Goal: Task Accomplishment & Management: Use online tool/utility

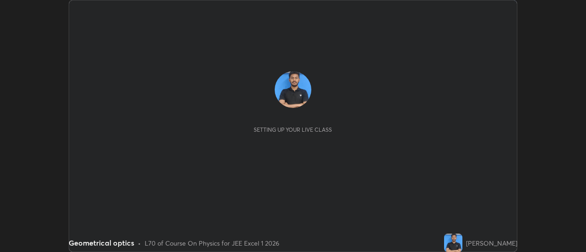
scroll to position [252, 585]
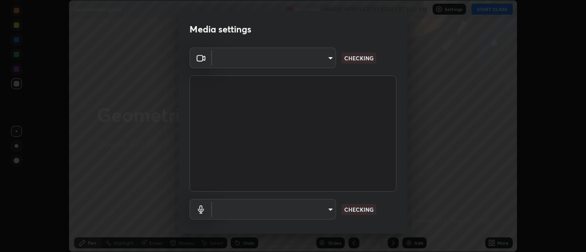
type input "13c1dc7cc06f33c8dd3353061147a8e22a55c748bcd67b0ca4b8335d1c7fd99d"
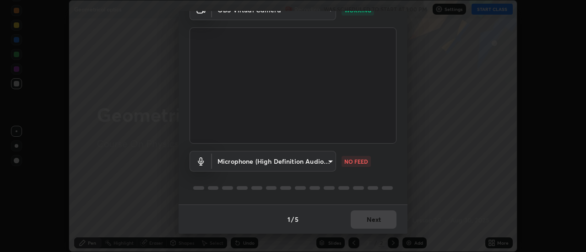
click at [308, 163] on body "Erase all Geometrical optics Recording WAS SCHEDULED TO START AT 1:00 PM Settin…" at bounding box center [293, 126] width 586 height 252
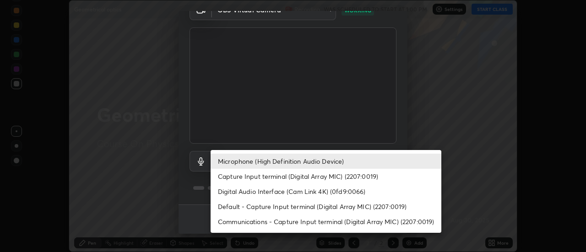
click at [305, 178] on li "Capture Input terminal (Digital Array MIC) (2207:0019)" at bounding box center [326, 176] width 231 height 15
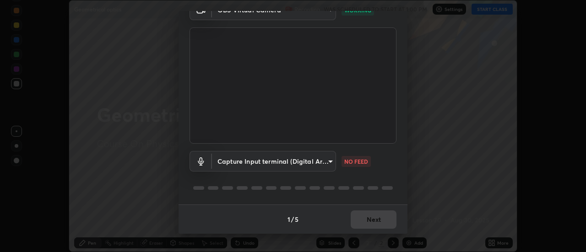
click at [301, 163] on body "Erase all Geometrical optics Recording WAS SCHEDULED TO START AT 1:00 PM Settin…" at bounding box center [293, 126] width 586 height 252
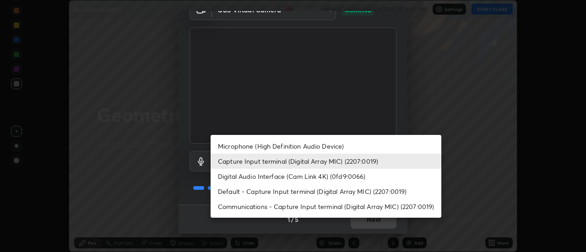
click at [301, 145] on li "Microphone (High Definition Audio Device)" at bounding box center [326, 146] width 231 height 15
type input "ac26431bf92adc374692f2aa6b99da85a2f7092d9bbcce94cc2dd1c4d6a43f1b"
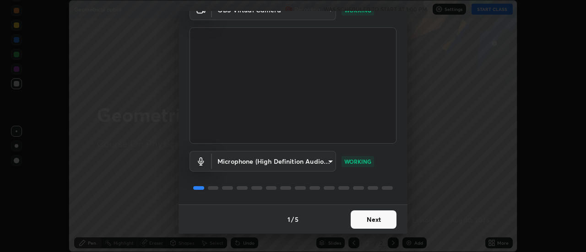
click at [371, 225] on button "Next" at bounding box center [374, 220] width 46 height 18
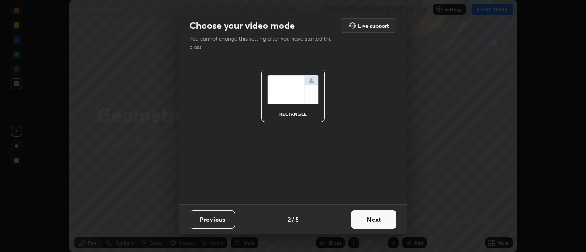
click at [378, 227] on button "Next" at bounding box center [374, 220] width 46 height 18
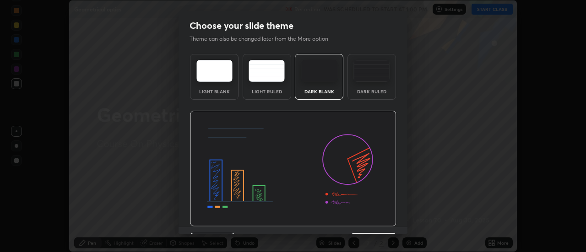
scroll to position [22, 0]
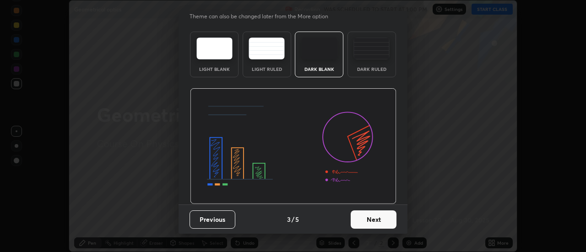
click at [369, 222] on button "Next" at bounding box center [374, 220] width 46 height 18
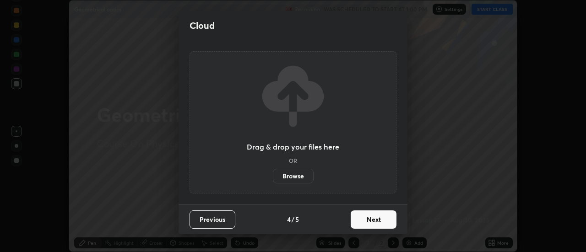
scroll to position [0, 0]
click at [369, 221] on button "Next" at bounding box center [374, 220] width 46 height 18
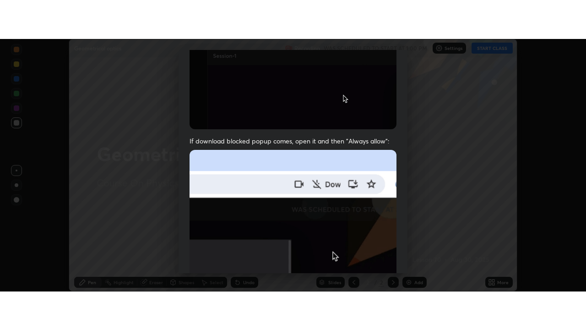
scroll to position [235, 0]
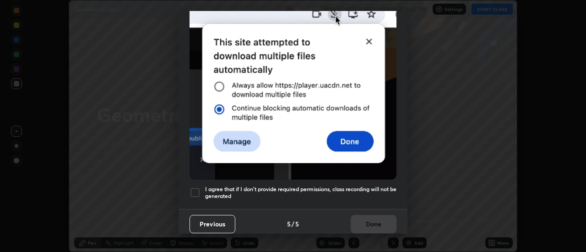
click at [200, 187] on div at bounding box center [195, 192] width 11 height 11
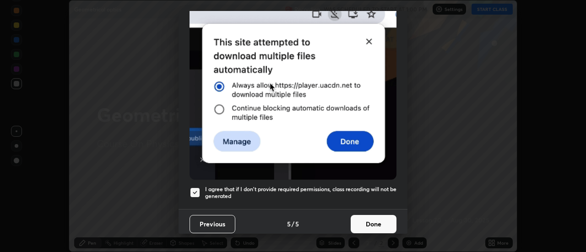
click at [377, 218] on button "Done" at bounding box center [374, 224] width 46 height 18
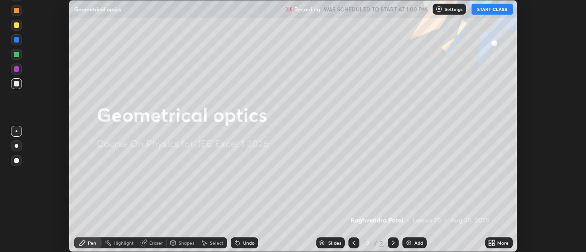
click at [494, 241] on icon at bounding box center [494, 241] width 2 height 2
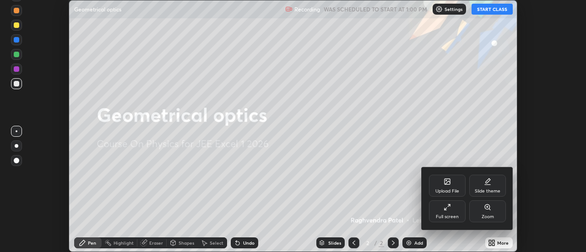
click at [454, 203] on div "Full screen" at bounding box center [447, 212] width 37 height 22
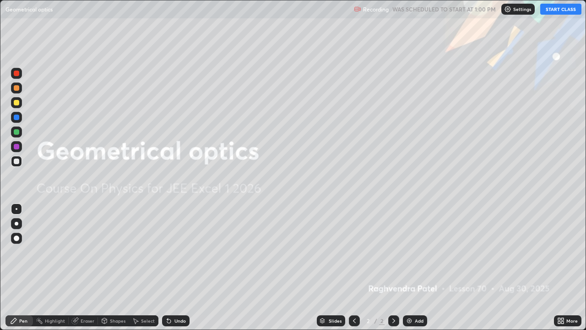
scroll to position [330, 586]
click at [548, 12] on button "START CLASS" at bounding box center [560, 9] width 41 height 11
click at [406, 252] on img at bounding box center [409, 320] width 7 height 7
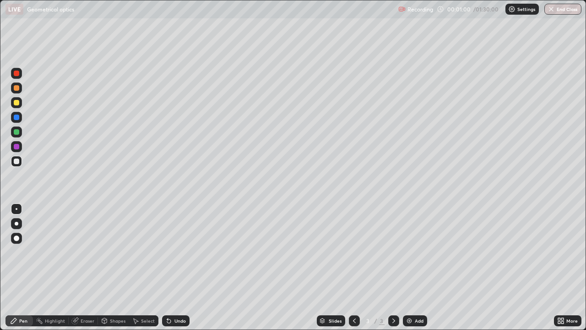
click at [122, 252] on div "Shapes" at bounding box center [113, 320] width 31 height 11
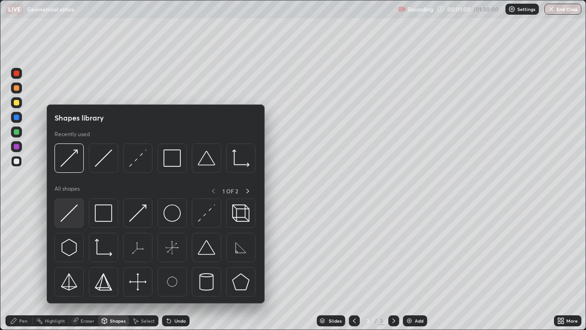
click at [80, 218] on div at bounding box center [68, 212] width 29 height 29
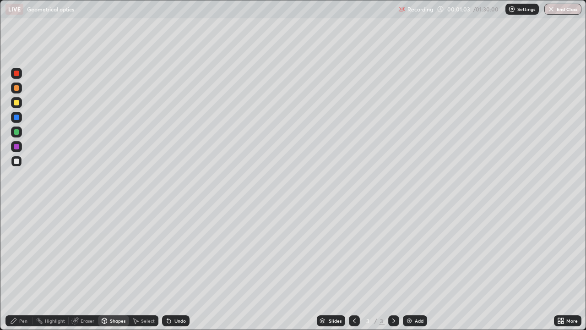
click at [32, 252] on div "Pen" at bounding box center [18, 320] width 27 height 11
click at [181, 252] on div "Undo" at bounding box center [179, 320] width 11 height 5
click at [114, 252] on div "Shapes" at bounding box center [118, 320] width 16 height 5
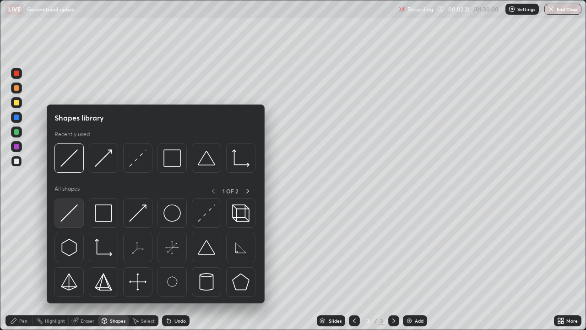
click at [75, 215] on img at bounding box center [68, 212] width 17 height 17
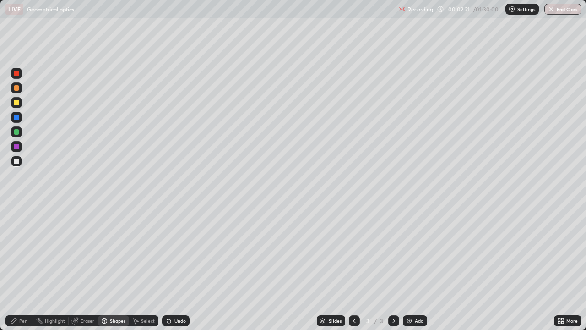
click at [20, 103] on div at bounding box center [16, 102] width 11 height 11
click at [117, 252] on div "Shapes" at bounding box center [118, 320] width 16 height 5
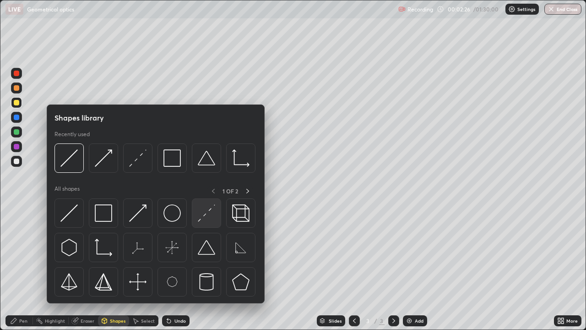
click at [207, 219] on img at bounding box center [206, 212] width 17 height 17
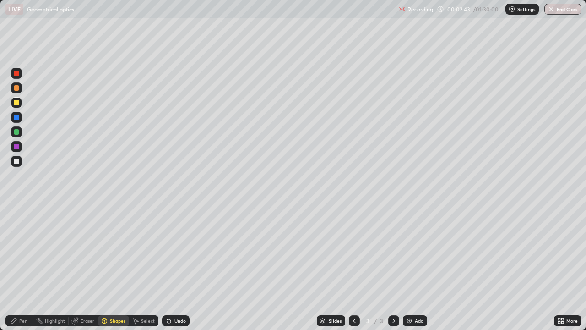
click at [28, 252] on div "Pen" at bounding box center [18, 320] width 27 height 11
click at [17, 161] on div at bounding box center [16, 160] width 5 height 5
click at [17, 163] on div at bounding box center [16, 160] width 5 height 5
click at [179, 252] on div "Undo" at bounding box center [179, 320] width 11 height 5
click at [181, 252] on div "Undo" at bounding box center [179, 320] width 11 height 5
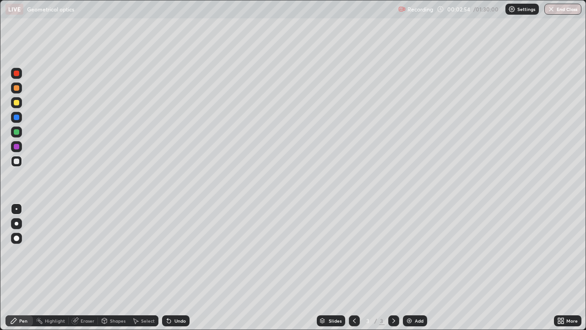
click at [115, 252] on div "Shapes" at bounding box center [113, 320] width 31 height 11
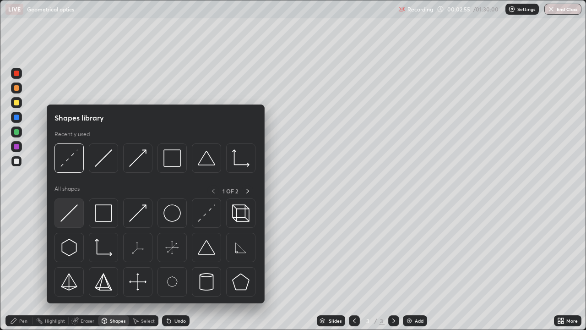
click at [74, 216] on img at bounding box center [68, 212] width 17 height 17
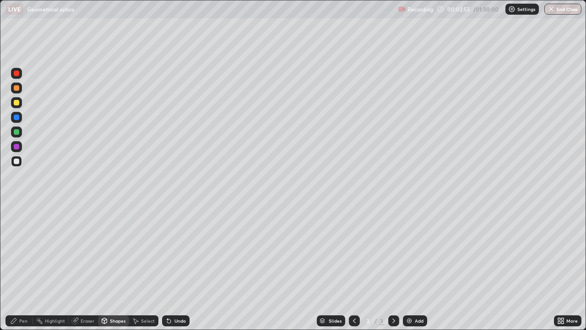
click at [17, 133] on div at bounding box center [16, 131] width 5 height 5
click at [114, 252] on div "Shapes" at bounding box center [118, 320] width 16 height 5
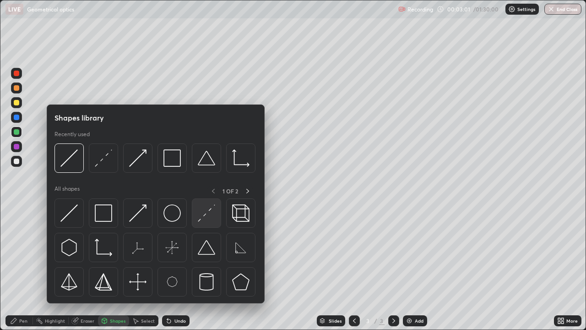
click at [204, 219] on img at bounding box center [206, 212] width 17 height 17
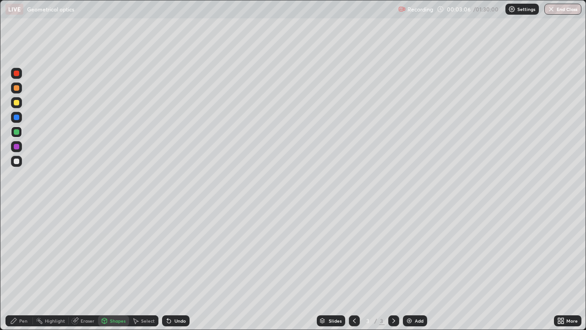
click at [28, 252] on div "Pen" at bounding box center [18, 320] width 27 height 11
click at [19, 160] on div at bounding box center [16, 160] width 5 height 5
click at [181, 252] on div "Undo" at bounding box center [179, 320] width 11 height 5
click at [183, 252] on div "Undo" at bounding box center [175, 320] width 27 height 11
click at [178, 252] on div "Undo" at bounding box center [179, 320] width 11 height 5
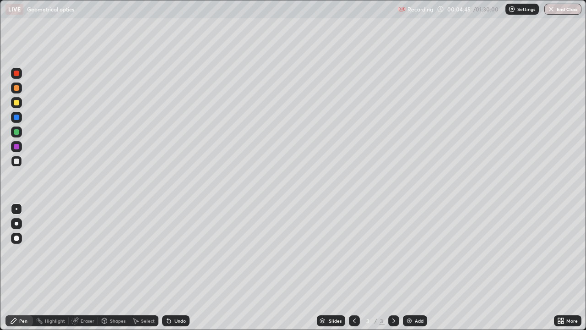
click at [181, 252] on div "Undo" at bounding box center [175, 320] width 27 height 11
click at [177, 252] on div "Undo" at bounding box center [179, 320] width 11 height 5
click at [21, 104] on div at bounding box center [16, 102] width 11 height 11
click at [417, 252] on div "Add" at bounding box center [415, 320] width 24 height 11
click at [18, 160] on div at bounding box center [16, 160] width 5 height 5
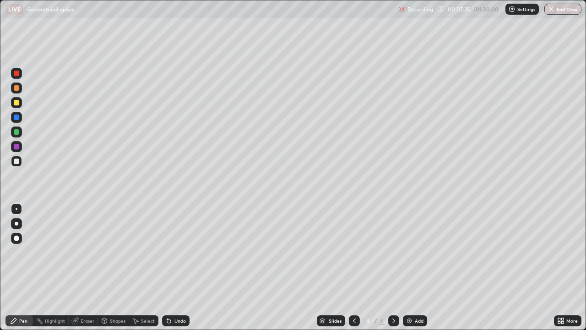
click at [177, 252] on div "Undo" at bounding box center [175, 320] width 27 height 11
click at [109, 252] on div "Shapes" at bounding box center [113, 320] width 31 height 11
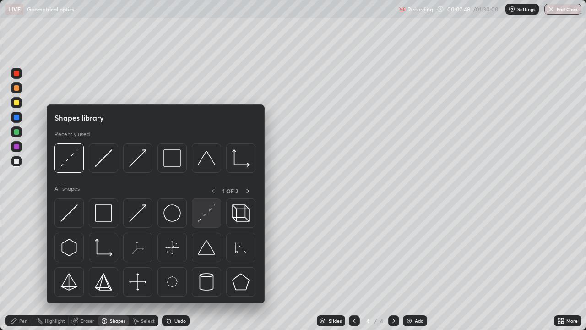
click at [205, 217] on img at bounding box center [206, 212] width 17 height 17
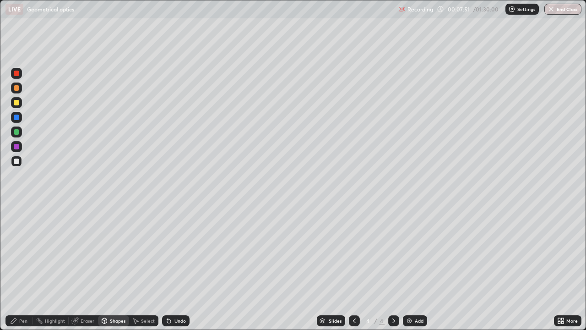
click at [27, 252] on div "Pen" at bounding box center [23, 320] width 8 height 5
click at [21, 162] on div at bounding box center [16, 161] width 11 height 11
click at [356, 252] on icon at bounding box center [354, 320] width 7 height 7
click at [394, 252] on icon at bounding box center [393, 320] width 7 height 7
click at [391, 252] on icon at bounding box center [393, 320] width 7 height 7
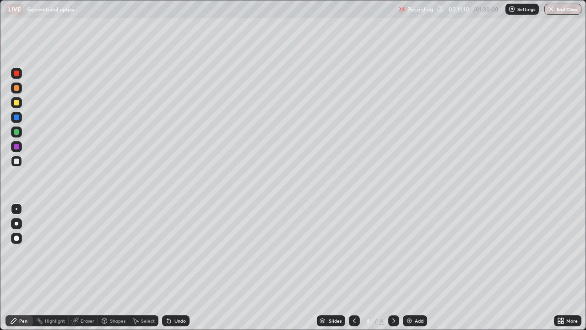
click at [180, 252] on div "Undo" at bounding box center [179, 320] width 11 height 5
click at [408, 252] on img at bounding box center [409, 320] width 7 height 7
click at [113, 252] on div "Shapes" at bounding box center [118, 320] width 16 height 5
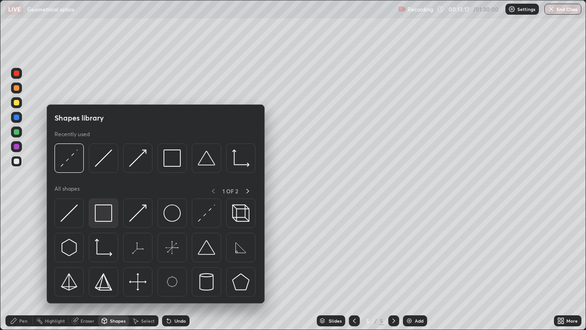
click at [107, 217] on img at bounding box center [103, 212] width 17 height 17
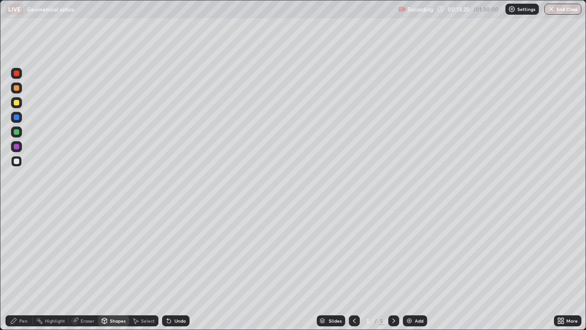
click at [112, 252] on div "Shapes" at bounding box center [113, 320] width 31 height 11
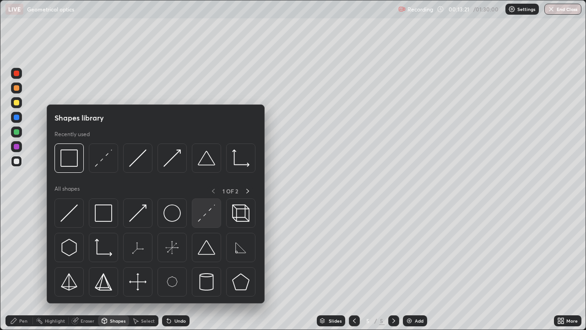
click at [207, 221] on img at bounding box center [206, 212] width 17 height 17
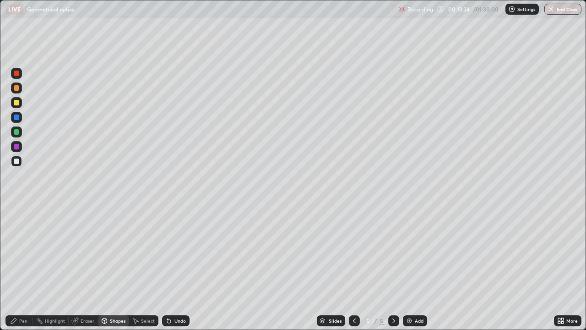
click at [114, 252] on div "Shapes" at bounding box center [118, 320] width 16 height 5
click at [23, 252] on div "Pen" at bounding box center [23, 320] width 8 height 5
click at [179, 252] on div "Undo" at bounding box center [175, 320] width 27 height 11
click at [114, 252] on div "Shapes" at bounding box center [113, 320] width 31 height 11
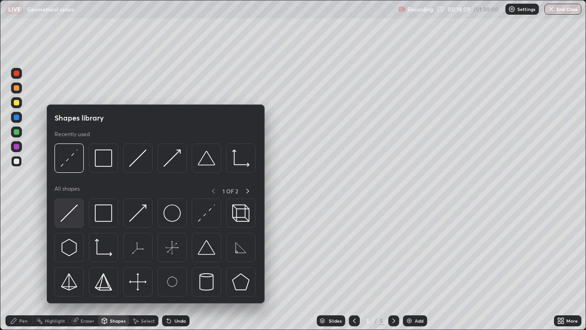
click at [76, 216] on img at bounding box center [68, 212] width 17 height 17
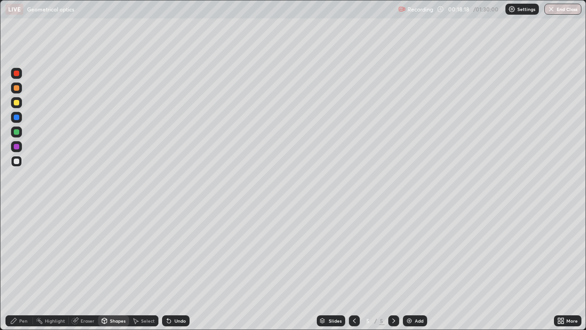
click at [23, 252] on div "Pen" at bounding box center [23, 320] width 8 height 5
click at [20, 160] on div at bounding box center [16, 161] width 11 height 11
click at [14, 103] on div at bounding box center [16, 102] width 5 height 5
click at [118, 252] on div "Shapes" at bounding box center [118, 320] width 16 height 5
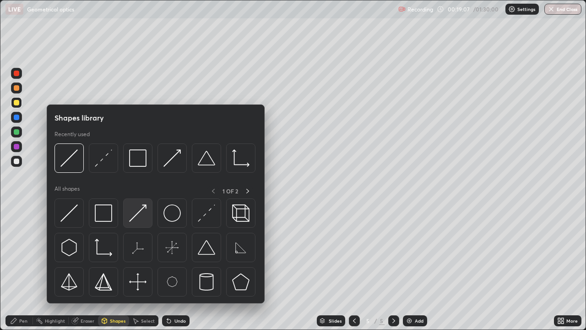
click at [140, 217] on img at bounding box center [137, 212] width 17 height 17
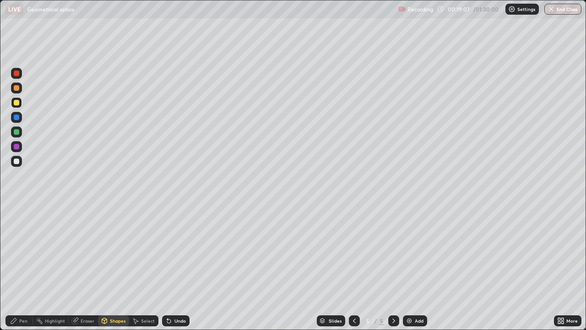
click at [21, 162] on div at bounding box center [16, 161] width 11 height 11
click at [176, 252] on div "Undo" at bounding box center [179, 320] width 11 height 5
click at [107, 252] on icon at bounding box center [104, 320] width 7 height 7
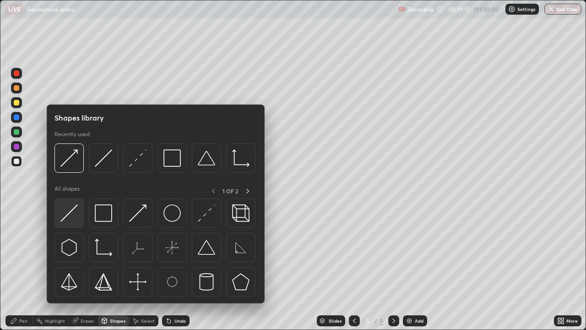
click at [73, 219] on img at bounding box center [68, 212] width 17 height 17
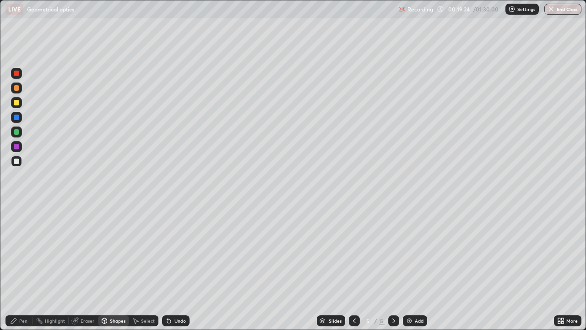
click at [37, 252] on circle at bounding box center [36, 319] width 1 height 1
click at [24, 252] on div "Pen" at bounding box center [18, 320] width 27 height 11
click at [413, 252] on div "Add" at bounding box center [415, 320] width 24 height 11
click at [124, 252] on div "Shapes" at bounding box center [118, 320] width 16 height 5
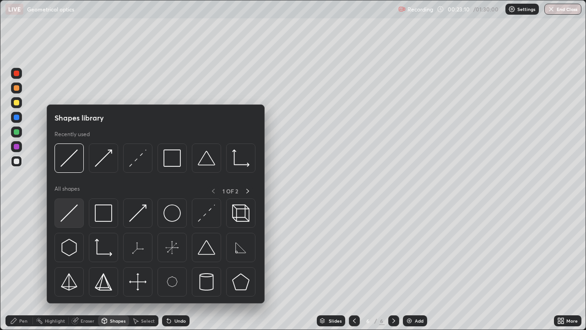
click at [73, 219] on img at bounding box center [68, 212] width 17 height 17
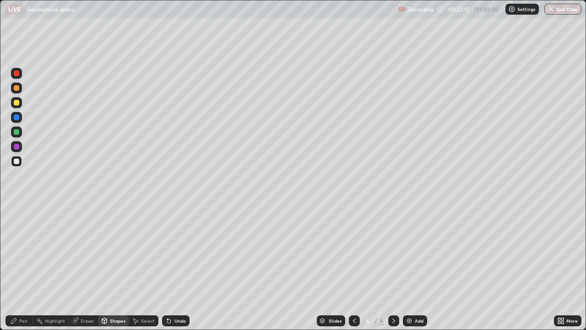
click at [27, 252] on div "Pen" at bounding box center [18, 320] width 27 height 11
click at [174, 252] on div "Undo" at bounding box center [175, 320] width 27 height 11
click at [175, 252] on div "Undo" at bounding box center [175, 320] width 27 height 11
click at [15, 106] on div at bounding box center [16, 102] width 11 height 11
click at [21, 159] on div at bounding box center [16, 161] width 11 height 11
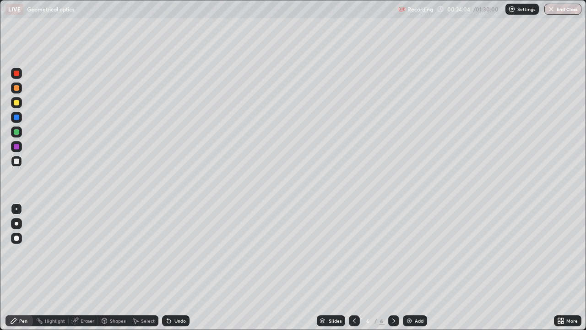
click at [178, 252] on div "Undo" at bounding box center [175, 320] width 27 height 11
click at [181, 252] on div "Undo" at bounding box center [179, 320] width 11 height 5
click at [177, 252] on div "Undo" at bounding box center [179, 320] width 11 height 5
click at [353, 252] on icon at bounding box center [354, 320] width 7 height 7
click at [393, 252] on icon at bounding box center [393, 320] width 7 height 7
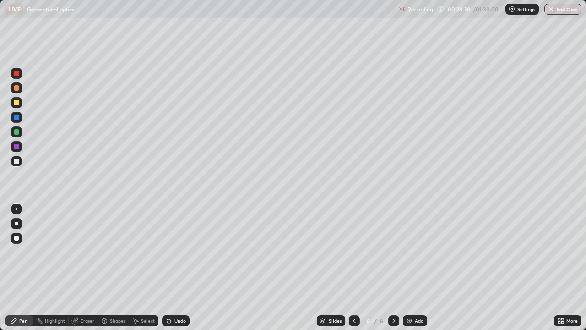
click at [424, 252] on div "Add" at bounding box center [415, 320] width 24 height 11
click at [109, 252] on div "Shapes" at bounding box center [113, 320] width 31 height 11
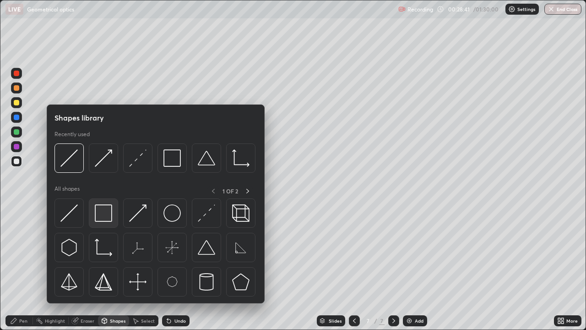
click at [105, 214] on img at bounding box center [103, 212] width 17 height 17
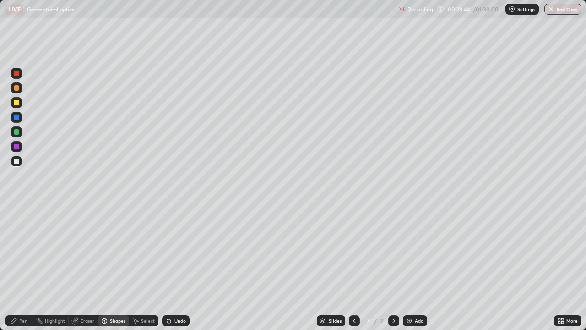
click at [114, 252] on div "Shapes" at bounding box center [113, 320] width 31 height 11
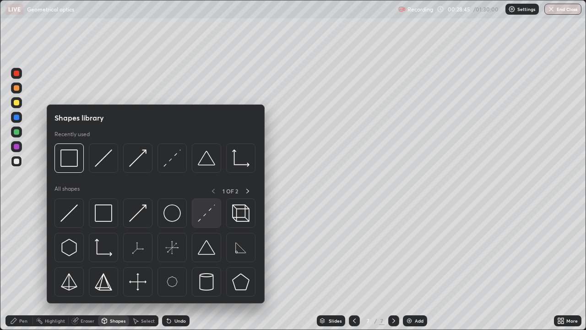
click at [201, 219] on img at bounding box center [206, 212] width 17 height 17
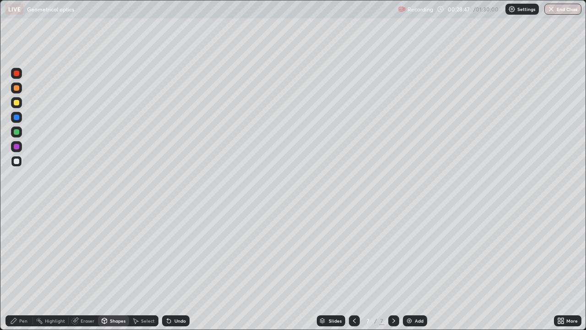
click at [19, 252] on div "Pen" at bounding box center [18, 320] width 27 height 11
click at [179, 252] on div "Undo" at bounding box center [179, 320] width 11 height 5
click at [180, 252] on div "Undo" at bounding box center [179, 320] width 11 height 5
click at [178, 252] on div "Undo" at bounding box center [179, 320] width 11 height 5
click at [179, 252] on div "Undo" at bounding box center [179, 320] width 11 height 5
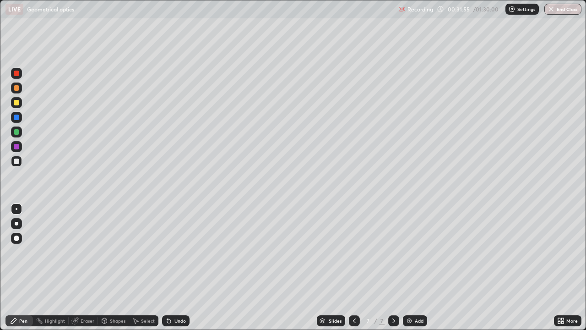
click at [174, 252] on div "Undo" at bounding box center [179, 320] width 11 height 5
click at [419, 252] on div "Add" at bounding box center [419, 320] width 9 height 5
click at [117, 252] on div "Shapes" at bounding box center [118, 320] width 16 height 5
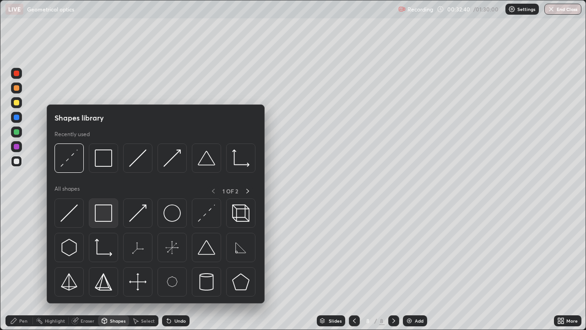
click at [103, 217] on img at bounding box center [103, 212] width 17 height 17
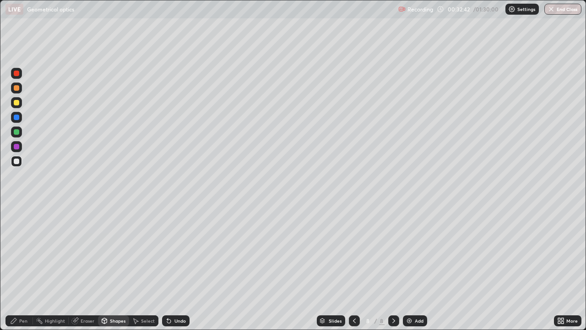
click at [25, 252] on div "Pen" at bounding box center [23, 320] width 8 height 5
click at [115, 252] on div "Shapes" at bounding box center [118, 320] width 16 height 5
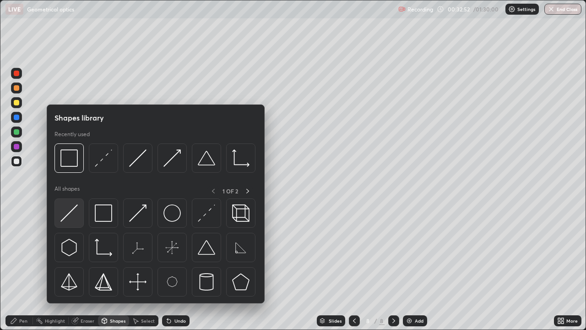
click at [73, 213] on img at bounding box center [68, 212] width 17 height 17
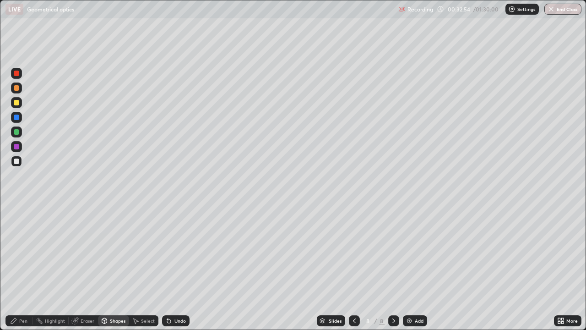
click at [22, 252] on div "Pen" at bounding box center [23, 320] width 8 height 5
click at [174, 252] on div "Undo" at bounding box center [175, 320] width 27 height 11
click at [179, 252] on div "Undo" at bounding box center [179, 320] width 11 height 5
click at [82, 252] on div "Eraser" at bounding box center [88, 320] width 14 height 5
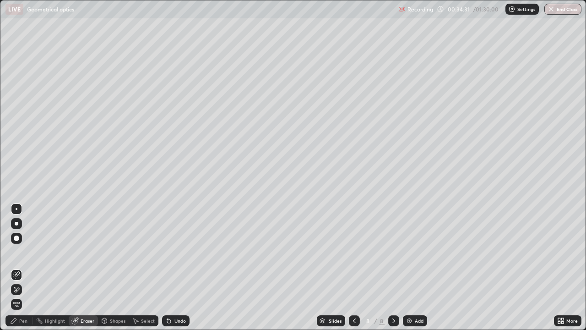
click at [115, 252] on div "Shapes" at bounding box center [118, 320] width 16 height 5
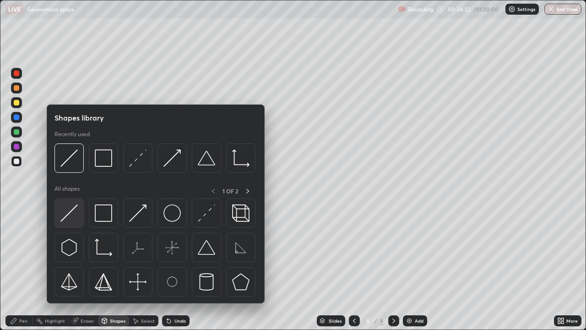
click at [81, 213] on div at bounding box center [68, 212] width 29 height 29
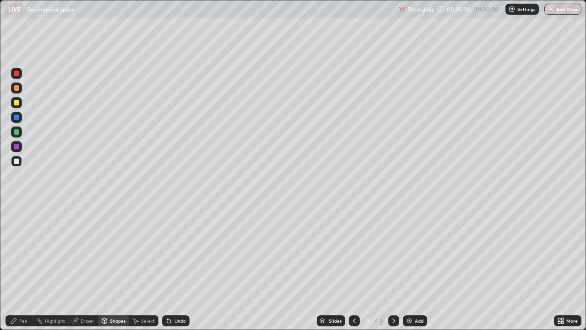
click at [168, 252] on icon at bounding box center [169, 321] width 4 height 4
click at [171, 252] on div "Undo" at bounding box center [175, 320] width 27 height 11
click at [170, 252] on div "Undo" at bounding box center [175, 320] width 27 height 11
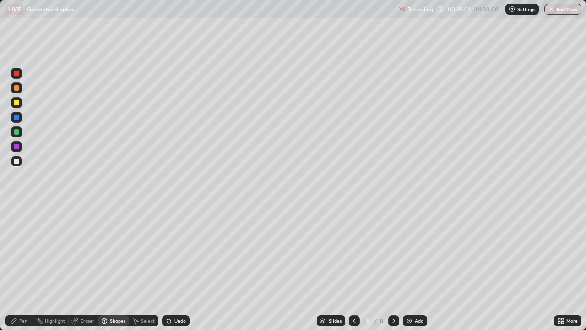
click at [168, 252] on div "Undo" at bounding box center [175, 320] width 27 height 11
click at [28, 252] on div "Pen" at bounding box center [18, 320] width 27 height 11
click at [19, 102] on div at bounding box center [16, 102] width 5 height 5
click at [422, 252] on div "Add" at bounding box center [419, 320] width 9 height 5
click at [21, 160] on div at bounding box center [16, 161] width 11 height 11
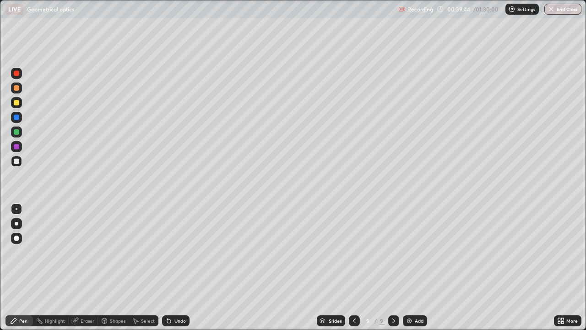
click at [417, 252] on div "Add" at bounding box center [415, 320] width 24 height 11
click at [20, 162] on div at bounding box center [16, 161] width 11 height 11
click at [116, 252] on div "Shapes" at bounding box center [113, 320] width 31 height 11
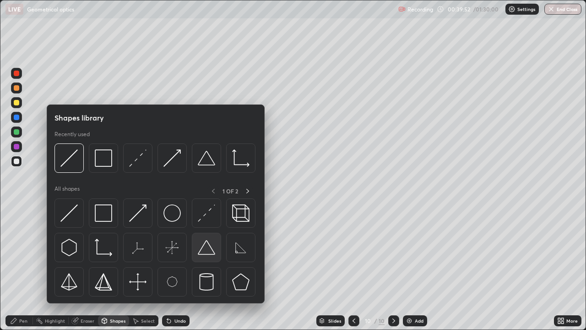
click at [210, 252] on img at bounding box center [206, 246] width 17 height 17
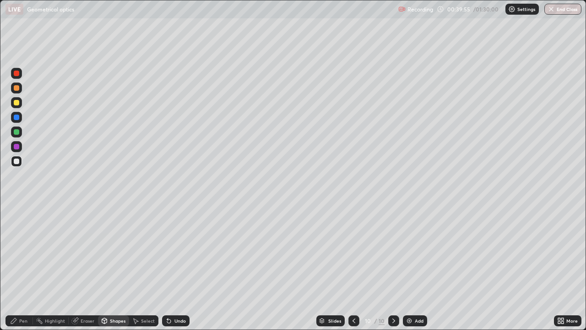
click at [28, 252] on div "Pen" at bounding box center [18, 320] width 27 height 11
click at [113, 252] on div "Shapes" at bounding box center [118, 320] width 16 height 5
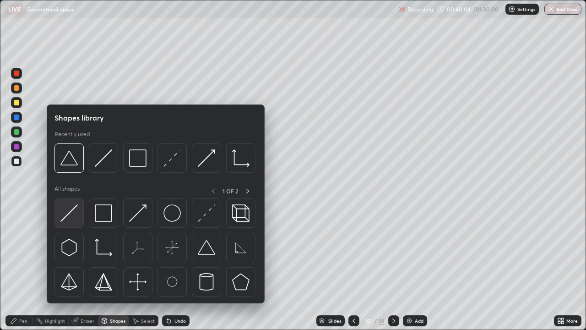
click at [74, 218] on img at bounding box center [68, 212] width 17 height 17
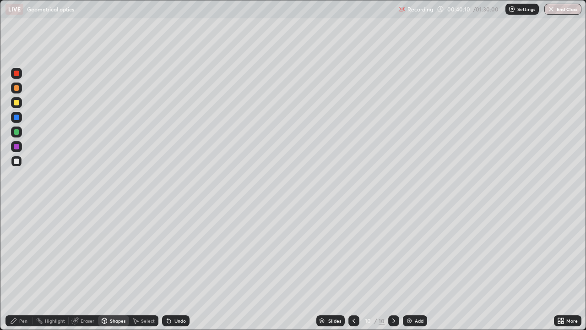
click at [113, 252] on div "Shapes" at bounding box center [118, 320] width 16 height 5
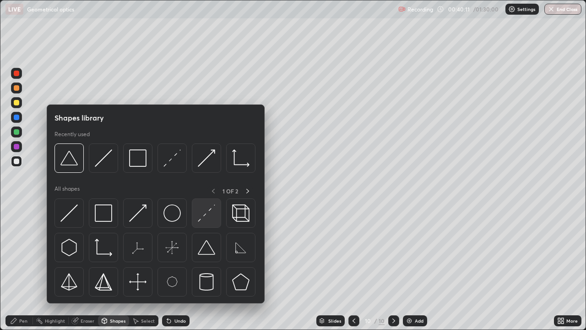
click at [201, 222] on div at bounding box center [206, 212] width 29 height 29
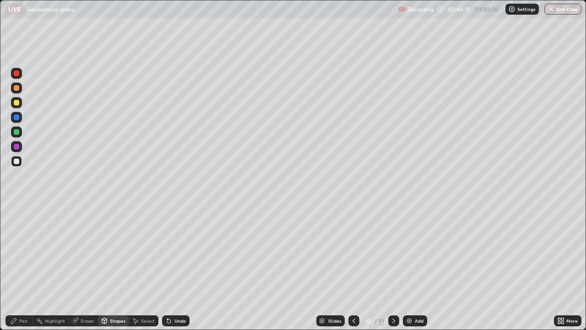
click at [20, 252] on div "Pen" at bounding box center [23, 320] width 8 height 5
click at [114, 252] on div "Shapes" at bounding box center [118, 320] width 16 height 5
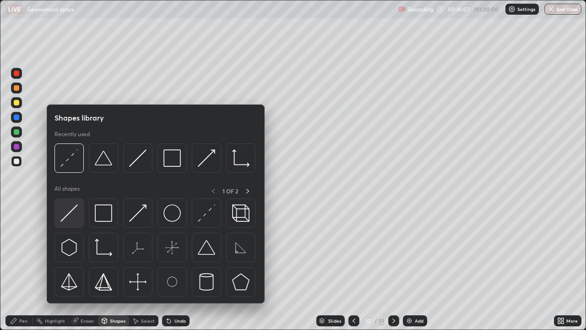
click at [75, 219] on img at bounding box center [68, 212] width 17 height 17
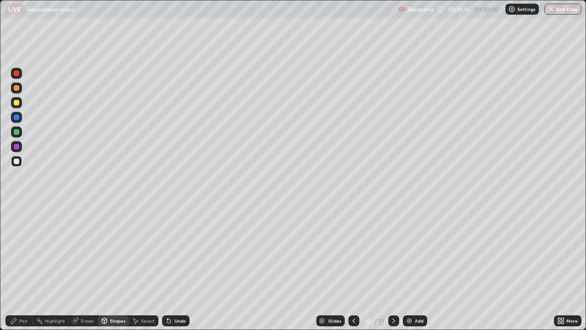
click at [125, 252] on div "Shapes" at bounding box center [113, 320] width 31 height 11
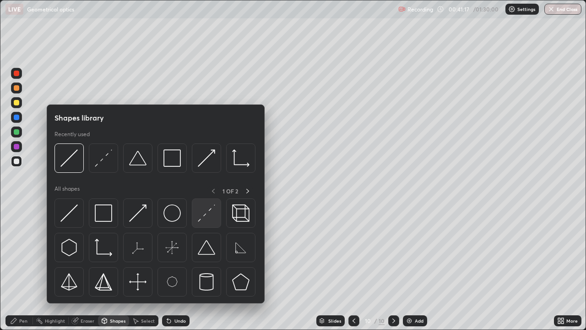
click at [212, 213] on img at bounding box center [206, 212] width 17 height 17
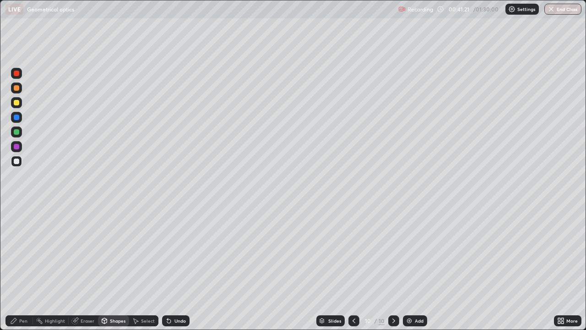
click at [116, 252] on div "Shapes" at bounding box center [113, 320] width 31 height 11
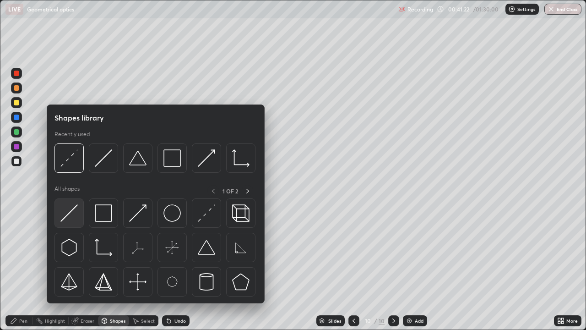
click at [73, 216] on img at bounding box center [68, 212] width 17 height 17
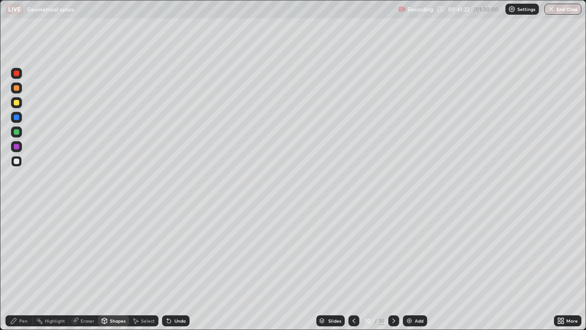
click at [18, 101] on div at bounding box center [16, 102] width 5 height 5
click at [123, 252] on div "Shapes" at bounding box center [113, 320] width 31 height 11
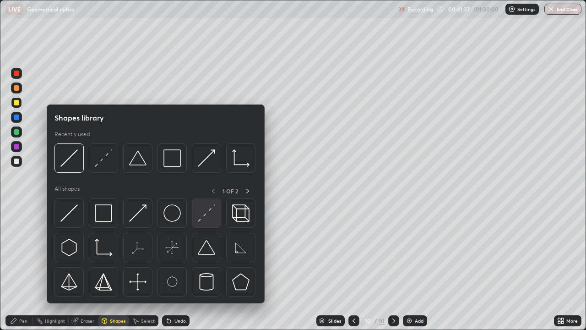
click at [208, 217] on img at bounding box center [206, 212] width 17 height 17
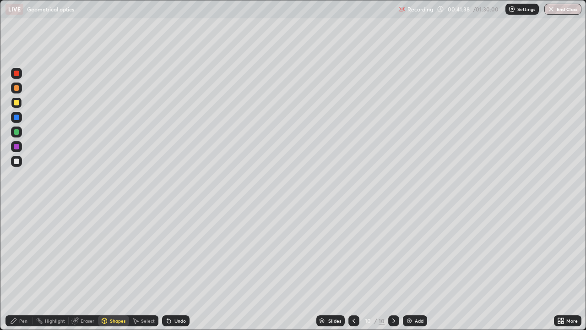
click at [22, 159] on div at bounding box center [16, 161] width 11 height 11
click at [22, 252] on div "Pen" at bounding box center [23, 320] width 8 height 5
click at [17, 161] on div at bounding box center [16, 160] width 5 height 5
click at [119, 252] on div "Shapes" at bounding box center [118, 320] width 16 height 5
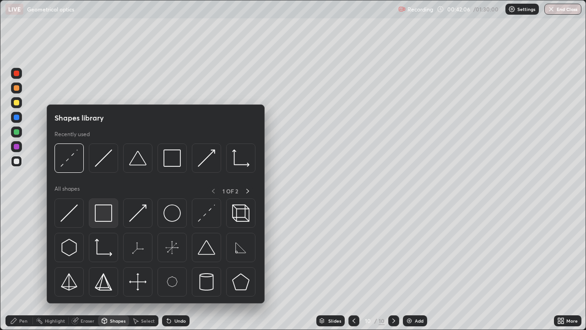
click at [103, 211] on img at bounding box center [103, 212] width 17 height 17
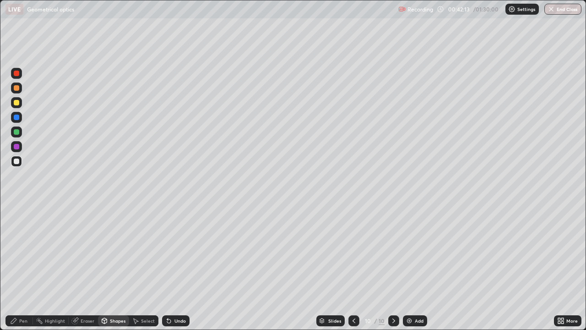
click at [122, 252] on div "Shapes" at bounding box center [118, 320] width 16 height 5
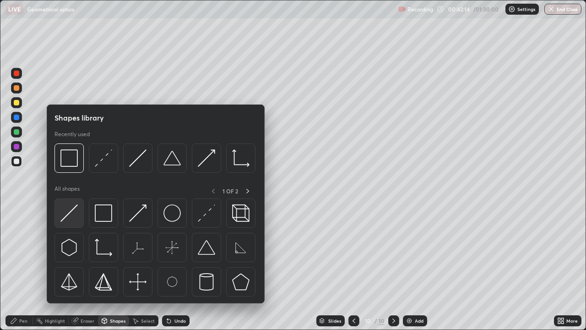
click at [76, 215] on img at bounding box center [68, 212] width 17 height 17
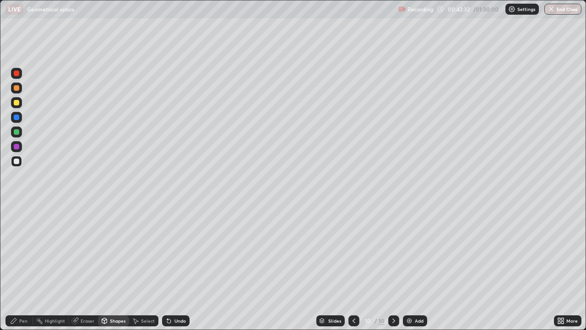
click at [180, 252] on div "Undo" at bounding box center [179, 320] width 11 height 5
click at [178, 252] on div "Undo" at bounding box center [175, 320] width 27 height 11
click at [178, 252] on div "Undo" at bounding box center [173, 320] width 31 height 18
click at [180, 252] on div "Undo" at bounding box center [175, 320] width 27 height 11
click at [18, 98] on div at bounding box center [16, 102] width 11 height 11
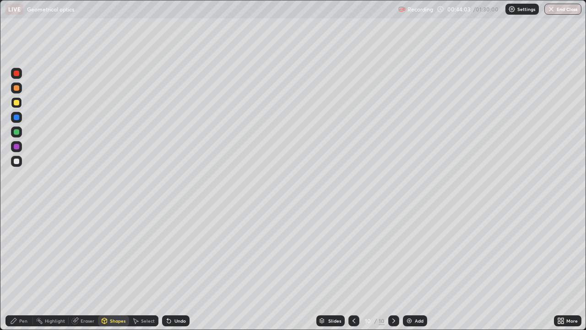
click at [19, 252] on div "Pen" at bounding box center [23, 320] width 8 height 5
click at [170, 252] on icon at bounding box center [168, 320] width 7 height 7
click at [29, 252] on div "Pen" at bounding box center [18, 320] width 27 height 11
click at [17, 161] on div at bounding box center [16, 160] width 5 height 5
click at [112, 252] on div "Shapes" at bounding box center [113, 320] width 31 height 11
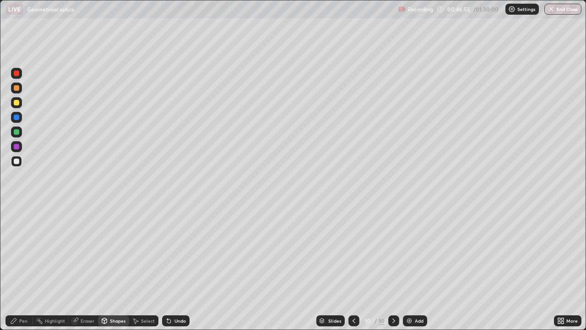
click at [143, 252] on div "Select" at bounding box center [148, 320] width 14 height 5
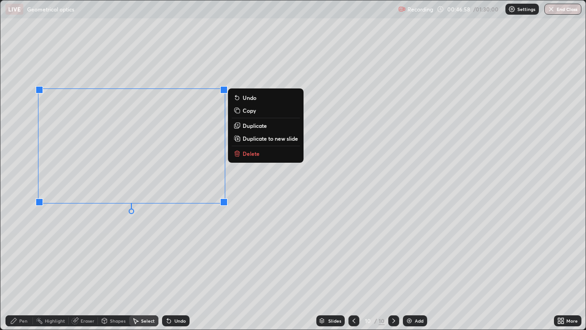
click at [246, 252] on div "0 ° Undo Copy Duplicate Duplicate to new slide Delete" at bounding box center [292, 164] width 585 height 329
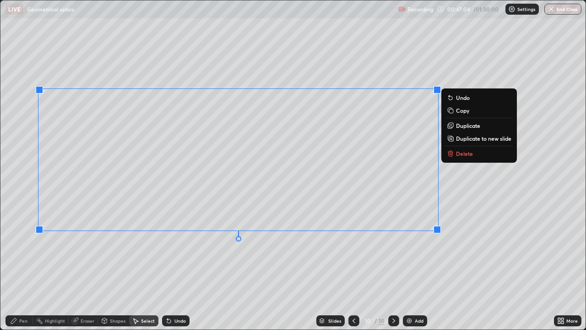
click at [471, 138] on p "Duplicate to new slide" at bounding box center [483, 138] width 55 height 7
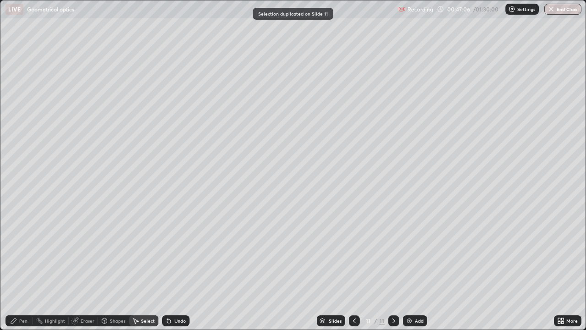
click at [86, 252] on div "Eraser" at bounding box center [88, 320] width 14 height 5
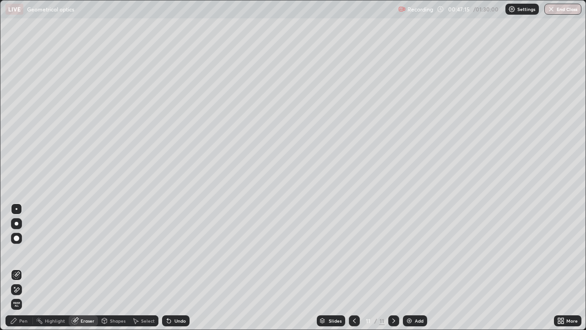
click at [22, 252] on div "Pen" at bounding box center [23, 320] width 8 height 5
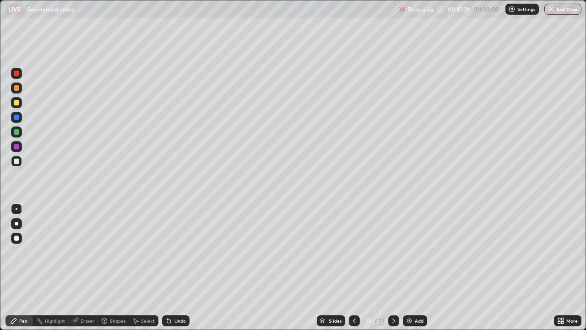
click at [118, 252] on div "Shapes" at bounding box center [118, 320] width 16 height 5
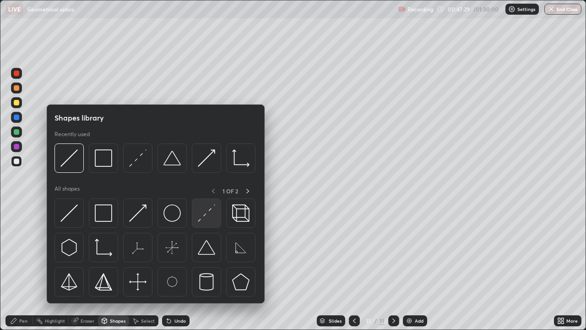
click at [204, 221] on img at bounding box center [206, 212] width 17 height 17
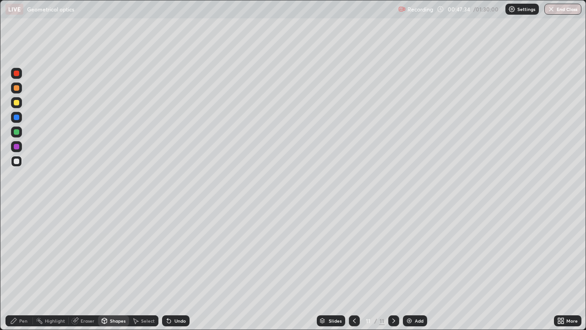
click at [16, 87] on div at bounding box center [16, 87] width 5 height 5
click at [17, 88] on div at bounding box center [16, 87] width 5 height 5
click at [20, 161] on div at bounding box center [16, 161] width 11 height 11
click at [19, 164] on div at bounding box center [16, 161] width 11 height 11
click at [182, 252] on div "Undo" at bounding box center [179, 320] width 11 height 5
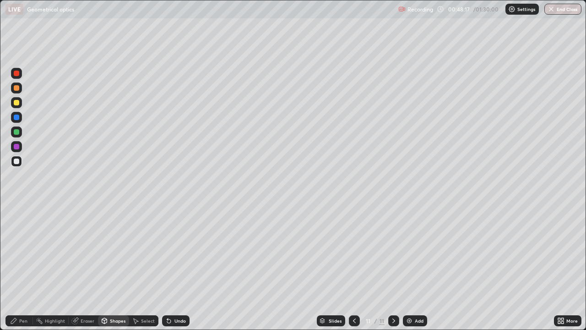
click at [31, 252] on div "Pen" at bounding box center [18, 320] width 27 height 11
click at [115, 252] on div "Shapes" at bounding box center [118, 320] width 16 height 5
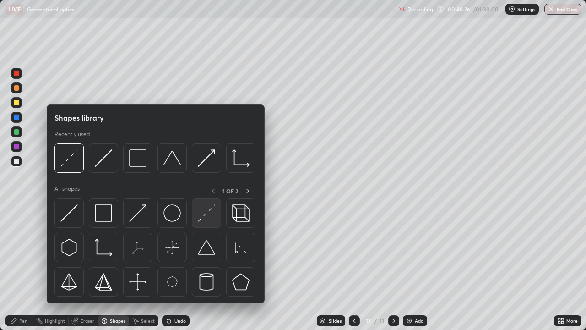
click at [202, 214] on img at bounding box center [206, 212] width 17 height 17
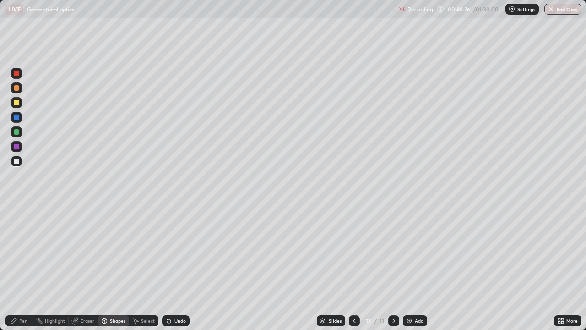
click at [17, 131] on div at bounding box center [16, 131] width 5 height 5
click at [18, 252] on div "Pen" at bounding box center [18, 320] width 27 height 11
click at [17, 161] on div at bounding box center [16, 160] width 5 height 5
click at [414, 252] on div "Add" at bounding box center [415, 320] width 24 height 11
click at [112, 252] on div "Shapes" at bounding box center [118, 320] width 16 height 5
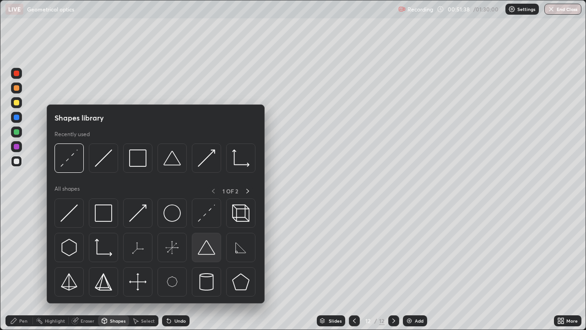
click at [205, 252] on img at bounding box center [206, 246] width 17 height 17
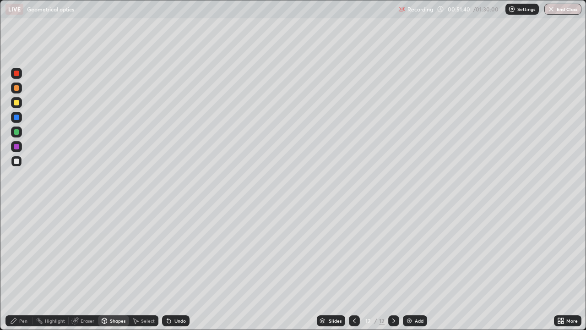
click at [26, 252] on div "Pen" at bounding box center [23, 320] width 8 height 5
click at [118, 252] on div "Shapes" at bounding box center [113, 320] width 31 height 11
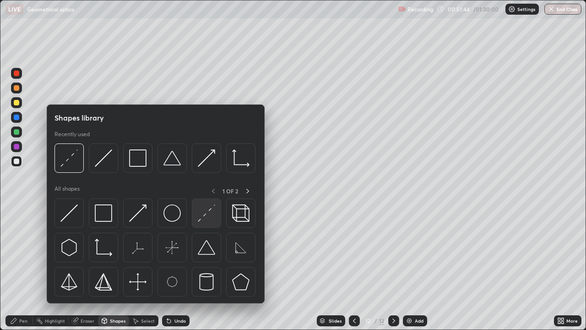
click at [207, 220] on img at bounding box center [206, 212] width 17 height 17
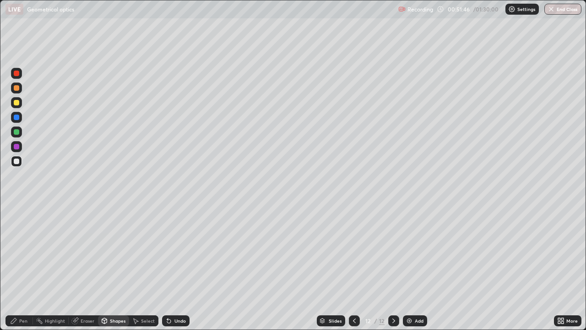
click at [116, 252] on div "Shapes" at bounding box center [118, 320] width 16 height 5
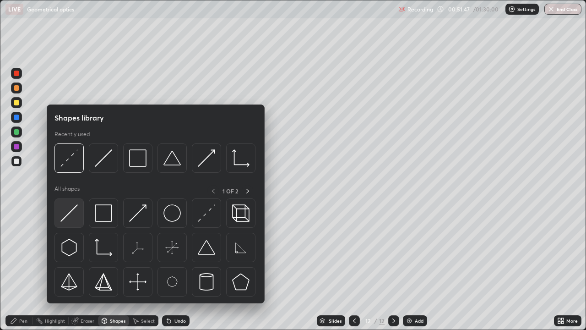
click at [76, 217] on img at bounding box center [68, 212] width 17 height 17
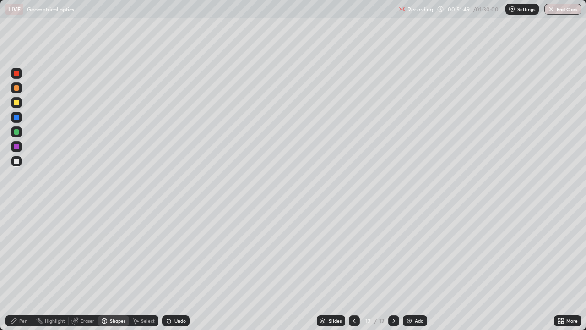
click at [28, 252] on div "Pen" at bounding box center [18, 320] width 27 height 11
click at [108, 252] on div "Shapes" at bounding box center [113, 320] width 31 height 11
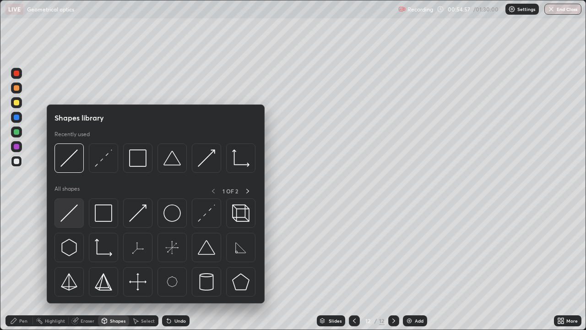
click at [73, 213] on img at bounding box center [68, 212] width 17 height 17
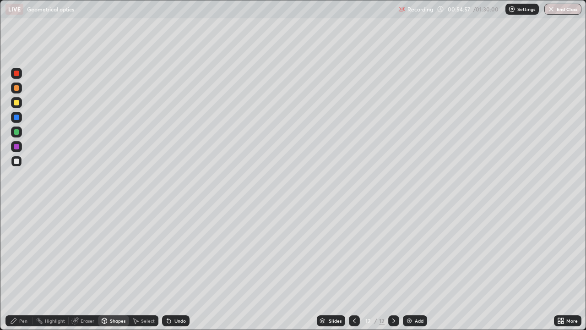
click at [21, 101] on div at bounding box center [16, 102] width 11 height 11
click at [113, 252] on div "Shapes" at bounding box center [113, 320] width 31 height 11
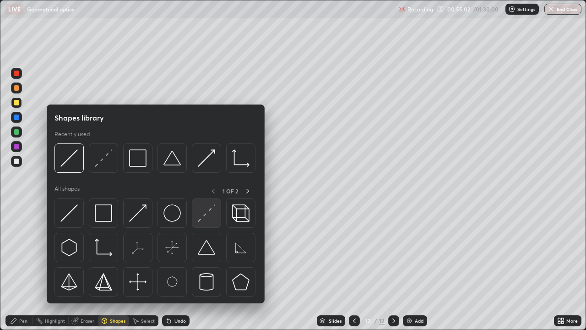
click at [203, 215] on img at bounding box center [206, 212] width 17 height 17
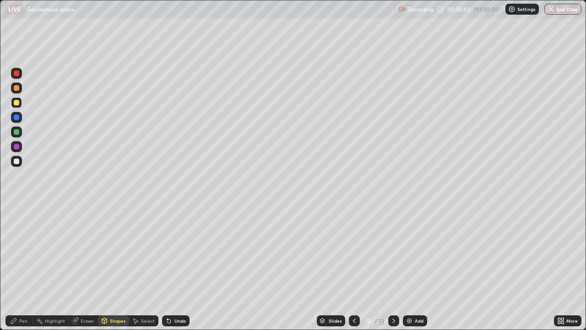
click at [22, 166] on div at bounding box center [16, 161] width 11 height 15
click at [22, 252] on div "Pen" at bounding box center [23, 320] width 8 height 5
click at [18, 252] on div "Pen" at bounding box center [18, 320] width 27 height 11
click at [20, 160] on div at bounding box center [16, 161] width 11 height 11
click at [174, 252] on div "Undo" at bounding box center [179, 320] width 11 height 5
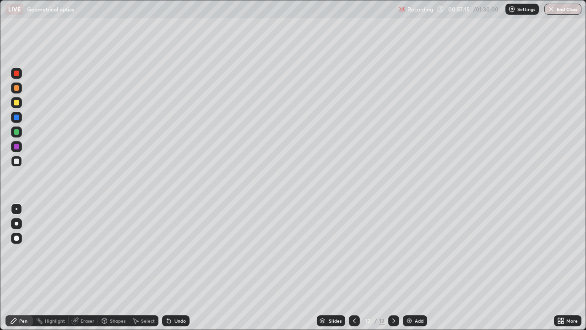
click at [416, 252] on div "Add" at bounding box center [419, 320] width 9 height 5
click at [120, 252] on div "Shapes" at bounding box center [118, 320] width 16 height 5
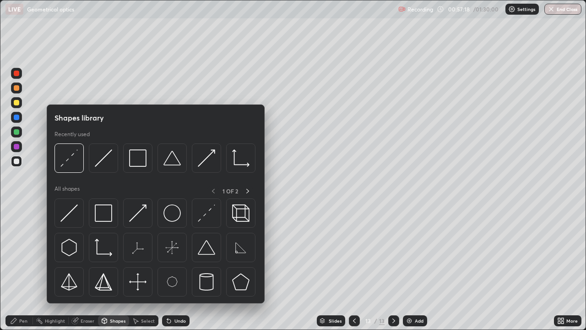
click at [351, 252] on div at bounding box center [354, 320] width 11 height 11
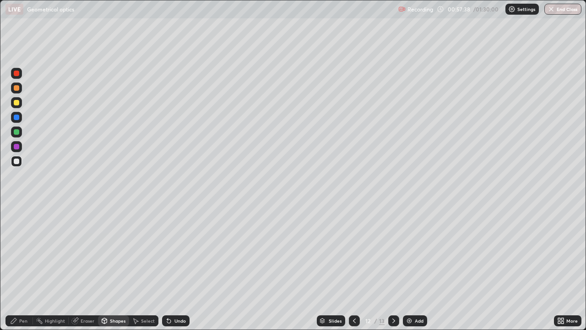
click at [391, 252] on icon at bounding box center [393, 320] width 7 height 7
click at [112, 252] on div "Shapes" at bounding box center [118, 320] width 16 height 5
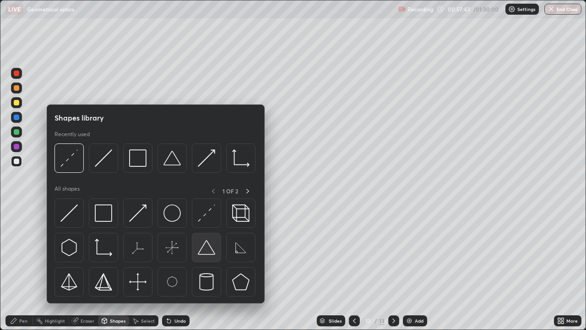
click at [206, 252] on img at bounding box center [206, 246] width 17 height 17
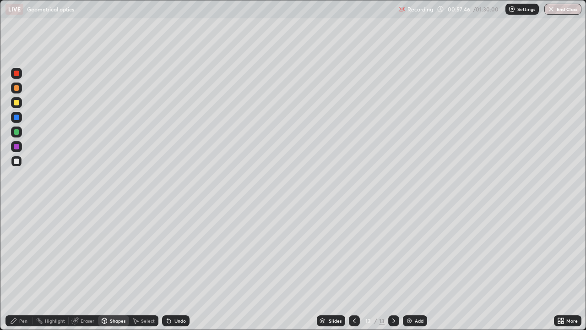
click at [110, 252] on div "Shapes" at bounding box center [118, 320] width 16 height 5
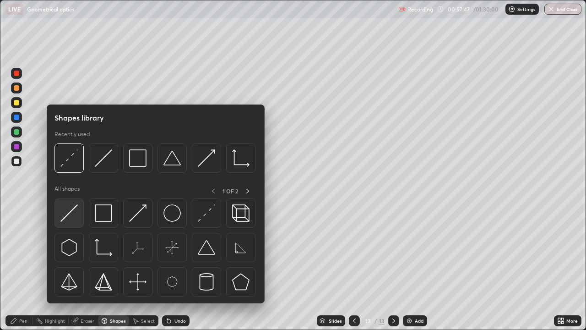
click at [81, 218] on div at bounding box center [68, 212] width 29 height 29
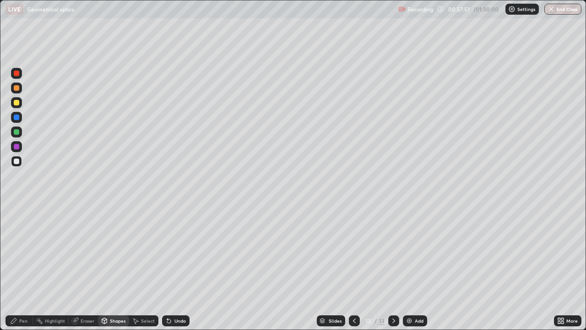
click at [30, 252] on div "Pen" at bounding box center [18, 320] width 27 height 11
click at [178, 252] on div "Undo" at bounding box center [179, 320] width 11 height 5
click at [179, 252] on div "Undo" at bounding box center [179, 320] width 11 height 5
click at [104, 252] on icon at bounding box center [104, 321] width 0 height 3
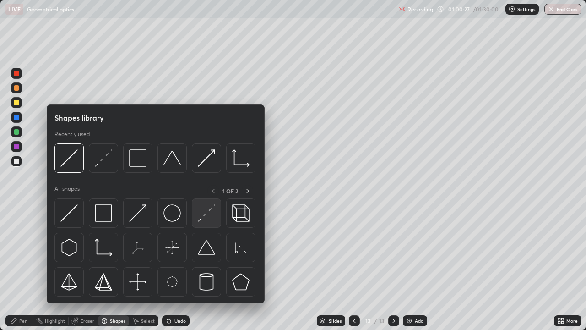
click at [201, 216] on img at bounding box center [206, 212] width 17 height 17
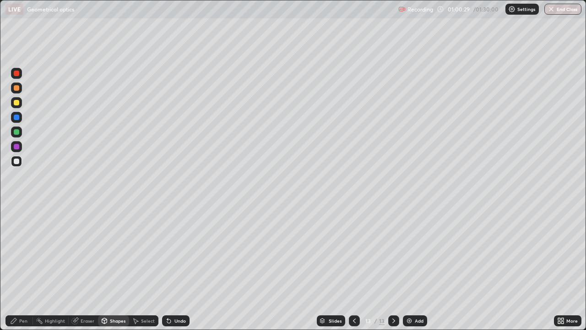
click at [26, 252] on div "Pen" at bounding box center [23, 320] width 8 height 5
click at [184, 252] on div "Undo" at bounding box center [175, 320] width 27 height 11
click at [182, 252] on div "Undo" at bounding box center [175, 320] width 27 height 11
click at [185, 252] on div "Undo" at bounding box center [175, 320] width 27 height 11
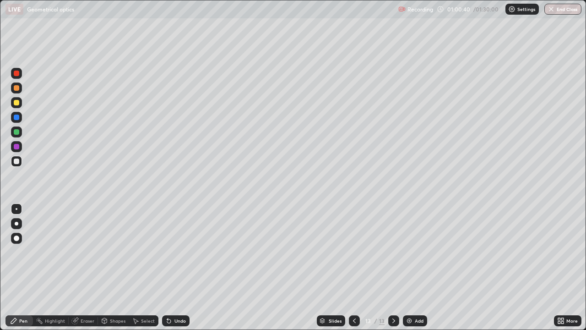
click at [185, 252] on div "Undo" at bounding box center [175, 320] width 27 height 11
click at [178, 252] on div "Undo" at bounding box center [179, 320] width 11 height 5
click at [176, 252] on div "Undo" at bounding box center [179, 320] width 11 height 5
click at [115, 252] on div "Shapes" at bounding box center [113, 320] width 31 height 11
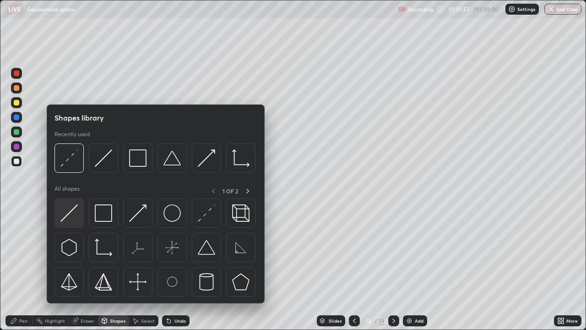
click at [77, 217] on img at bounding box center [68, 212] width 17 height 17
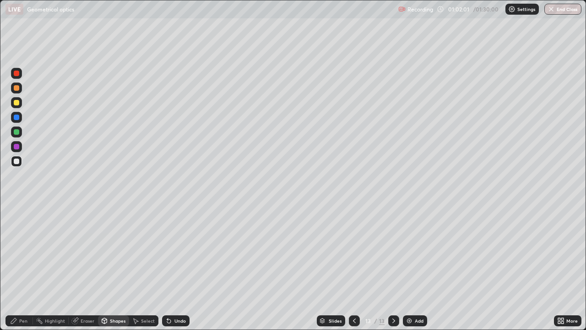
click at [26, 252] on div "Pen" at bounding box center [23, 320] width 8 height 5
click at [104, 252] on icon at bounding box center [104, 321] width 0 height 3
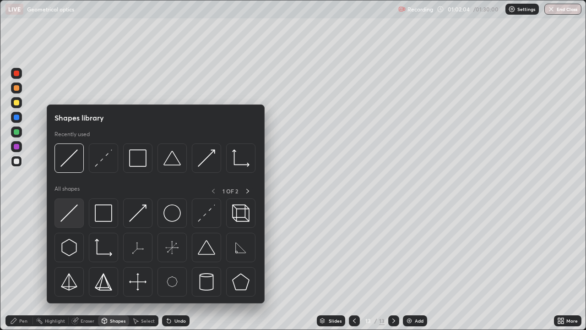
click at [77, 217] on img at bounding box center [68, 212] width 17 height 17
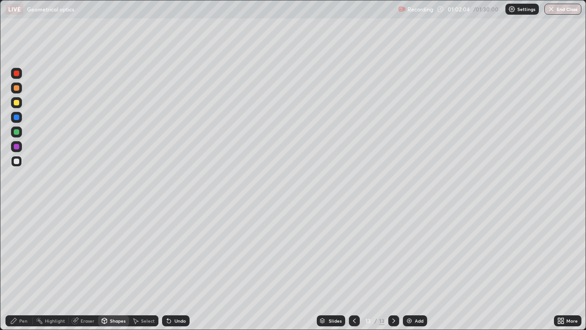
click at [15, 103] on div at bounding box center [16, 102] width 5 height 5
click at [109, 252] on div "Shapes" at bounding box center [113, 320] width 31 height 11
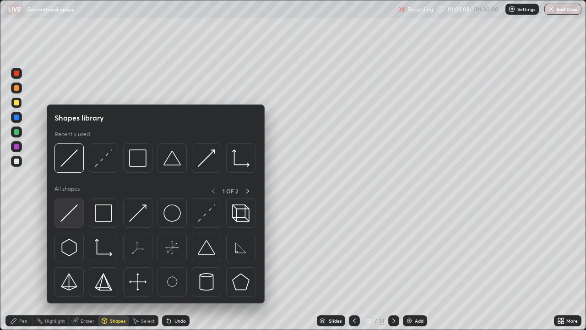
click at [78, 216] on div at bounding box center [68, 212] width 29 height 29
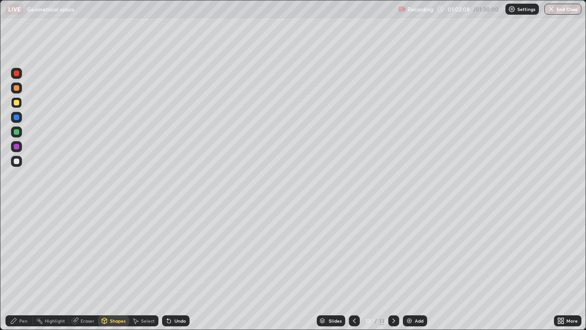
click at [111, 252] on div "Shapes" at bounding box center [118, 320] width 16 height 5
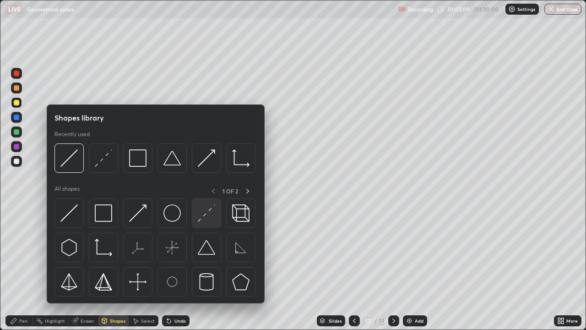
click at [204, 217] on img at bounding box center [206, 212] width 17 height 17
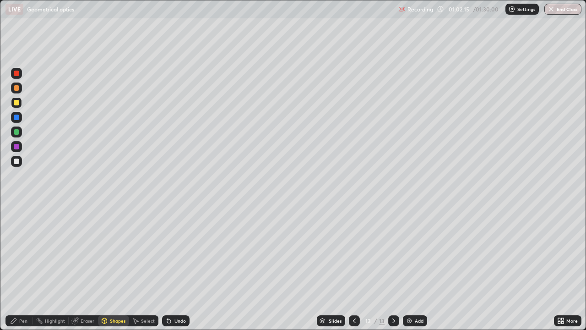
click at [21, 252] on div "Pen" at bounding box center [23, 320] width 8 height 5
click at [79, 252] on div "Eraser" at bounding box center [83, 320] width 29 height 11
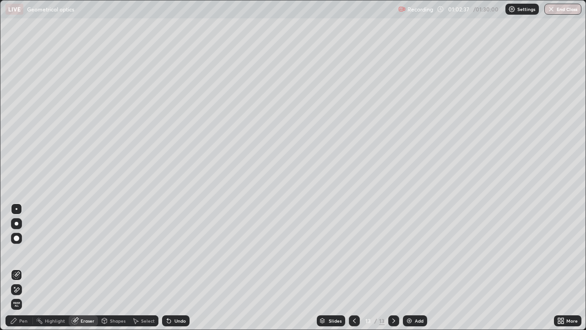
click at [18, 252] on div "Pen" at bounding box center [18, 320] width 27 height 11
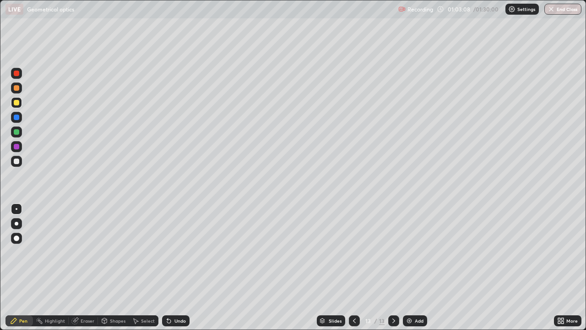
click at [84, 252] on div "Eraser" at bounding box center [88, 320] width 14 height 5
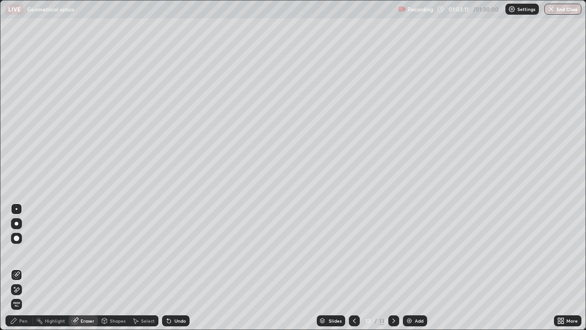
click at [24, 252] on div "Pen" at bounding box center [23, 320] width 8 height 5
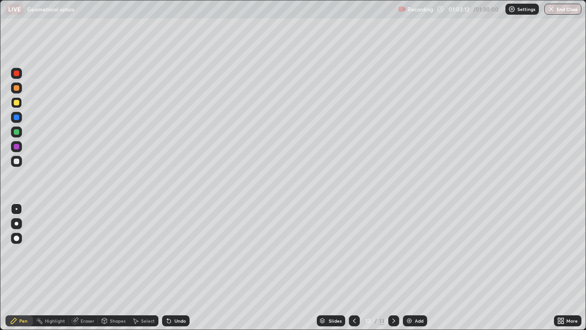
click at [21, 162] on div at bounding box center [16, 161] width 11 height 11
click at [425, 252] on div "Add" at bounding box center [415, 320] width 24 height 11
click at [20, 163] on div at bounding box center [16, 161] width 11 height 11
click at [179, 252] on div "Undo" at bounding box center [179, 320] width 11 height 5
click at [178, 252] on div "Undo" at bounding box center [175, 320] width 27 height 11
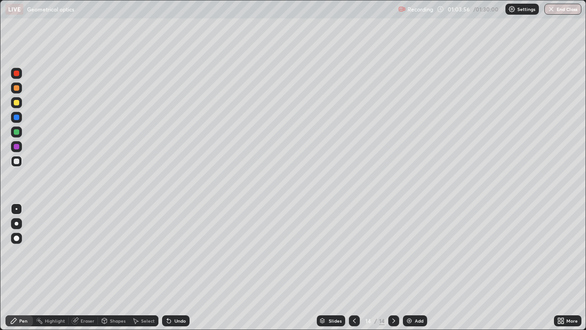
click at [178, 252] on div "Undo" at bounding box center [179, 320] width 11 height 5
click at [110, 252] on div "Shapes" at bounding box center [118, 320] width 16 height 5
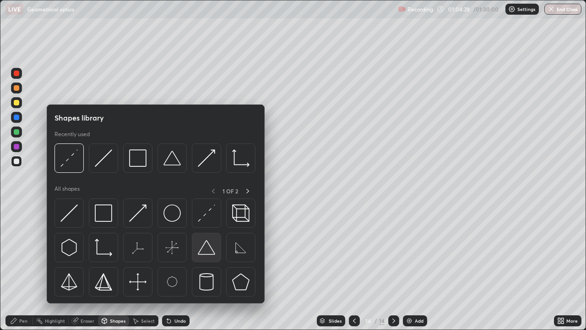
click at [208, 250] on img at bounding box center [206, 246] width 17 height 17
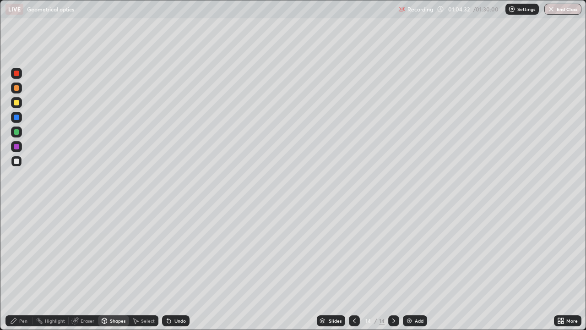
click at [104, 252] on icon at bounding box center [104, 321] width 0 height 3
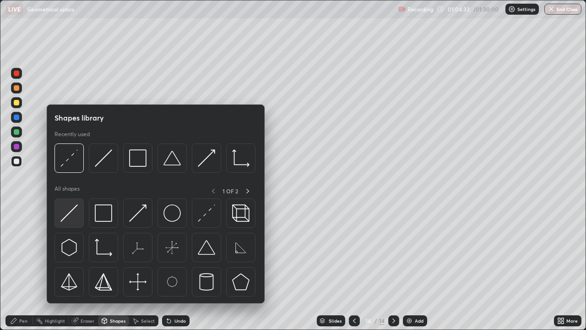
click at [71, 217] on img at bounding box center [68, 212] width 17 height 17
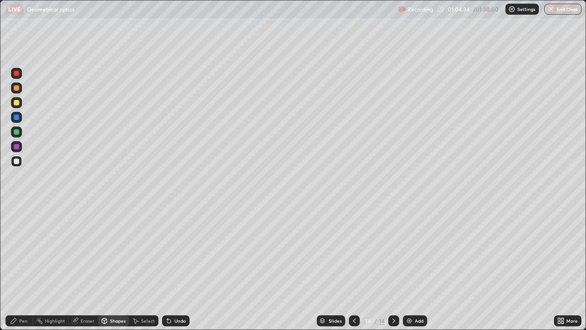
click at [14, 104] on div at bounding box center [16, 102] width 5 height 5
click at [108, 252] on div "Shapes" at bounding box center [113, 320] width 31 height 11
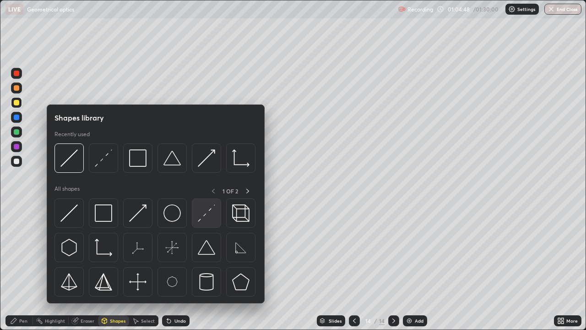
click at [211, 218] on img at bounding box center [206, 212] width 17 height 17
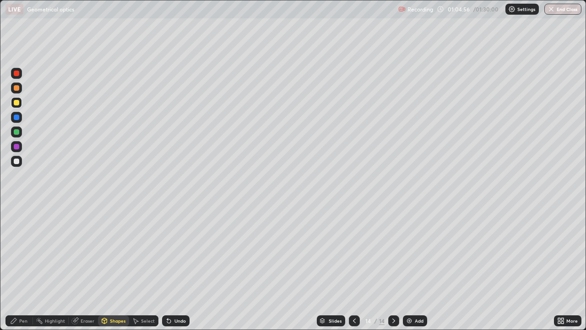
click at [19, 161] on div at bounding box center [16, 160] width 5 height 5
click at [17, 161] on div at bounding box center [16, 160] width 5 height 5
click at [25, 252] on div "Pen" at bounding box center [23, 320] width 8 height 5
click at [17, 131] on div at bounding box center [16, 131] width 5 height 5
click at [17, 161] on div at bounding box center [16, 160] width 5 height 5
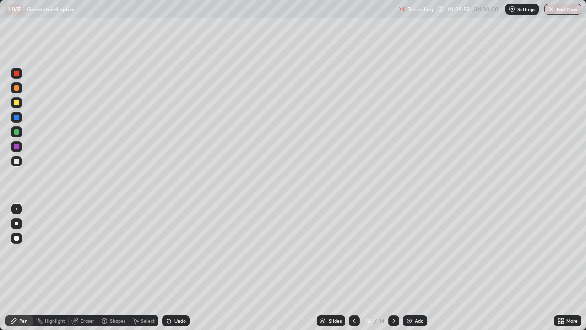
click at [84, 252] on div "Eraser" at bounding box center [88, 320] width 14 height 5
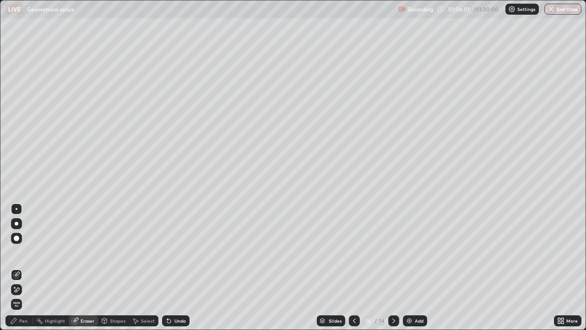
click at [25, 252] on div "Pen" at bounding box center [23, 320] width 8 height 5
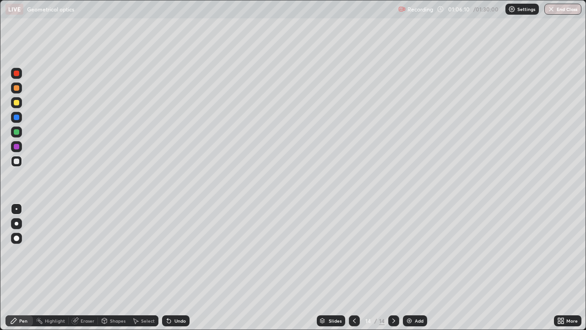
click at [173, 252] on div "Undo" at bounding box center [175, 320] width 27 height 11
click at [19, 132] on div at bounding box center [16, 131] width 5 height 5
click at [174, 252] on div "Undo" at bounding box center [179, 320] width 11 height 5
click at [415, 252] on div "Add" at bounding box center [419, 320] width 9 height 5
click at [17, 162] on div at bounding box center [16, 160] width 5 height 5
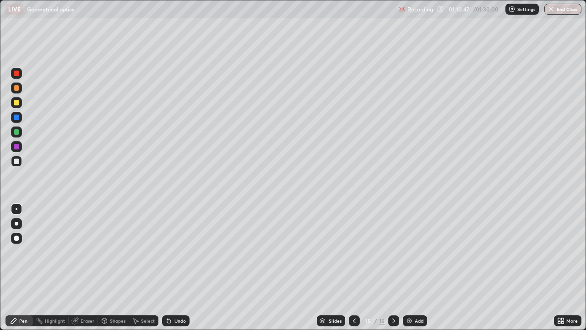
click at [179, 252] on div "Undo" at bounding box center [179, 320] width 11 height 5
click at [178, 252] on div "Undo" at bounding box center [179, 320] width 11 height 5
click at [177, 252] on div "Undo" at bounding box center [179, 320] width 11 height 5
click at [176, 252] on div "Undo" at bounding box center [175, 320] width 27 height 11
click at [177, 252] on div "Undo" at bounding box center [179, 320] width 11 height 5
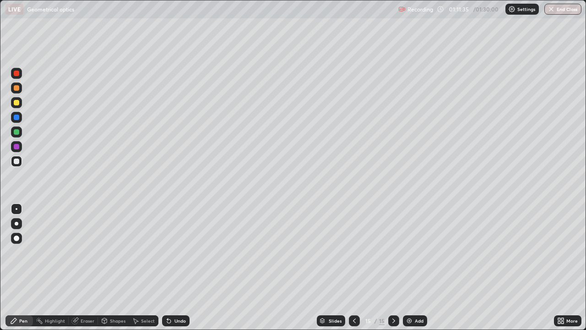
click at [177, 252] on div "Undo" at bounding box center [179, 320] width 11 height 5
click at [110, 252] on div "Shapes" at bounding box center [118, 320] width 16 height 5
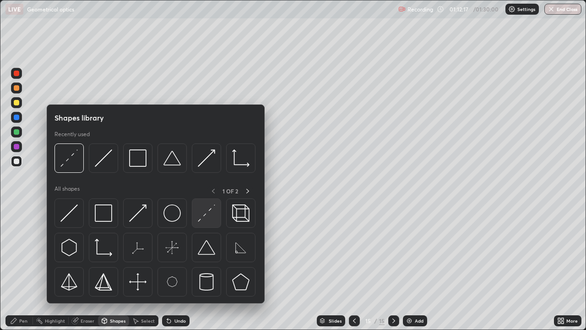
click at [201, 221] on img at bounding box center [206, 212] width 17 height 17
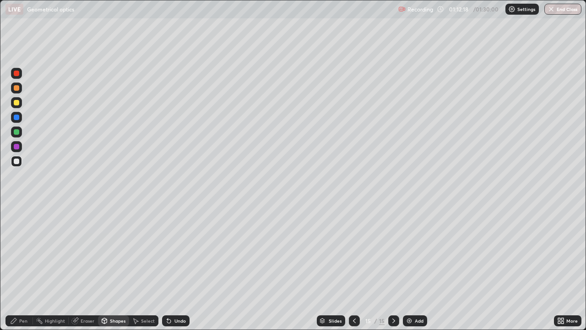
click at [27, 252] on div "Pen" at bounding box center [23, 320] width 8 height 5
click at [88, 252] on div "Eraser" at bounding box center [88, 320] width 14 height 5
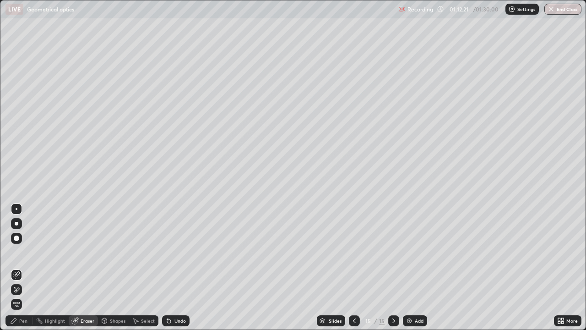
click at [25, 252] on div "Pen" at bounding box center [18, 320] width 27 height 11
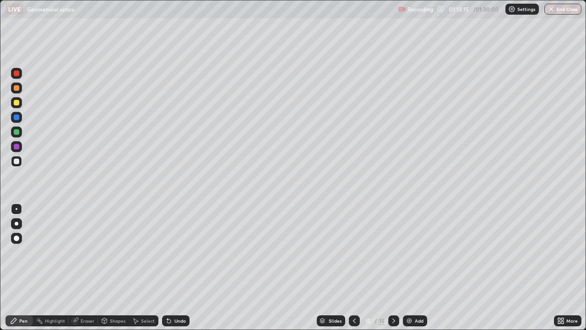
click at [119, 252] on div "Shapes" at bounding box center [118, 320] width 16 height 5
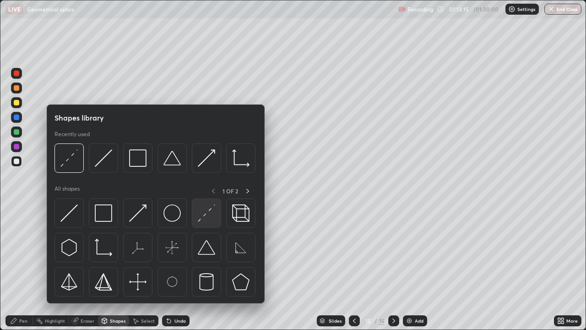
click at [209, 216] on img at bounding box center [206, 212] width 17 height 17
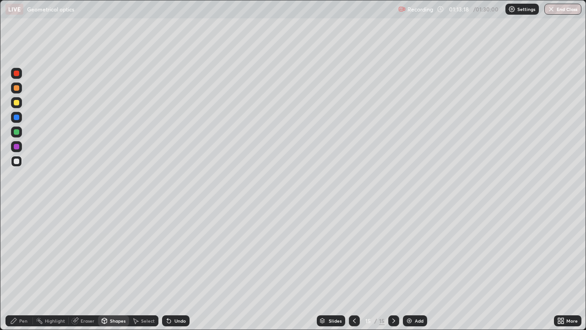
click at [19, 103] on div at bounding box center [16, 102] width 5 height 5
click at [23, 252] on div "Pen" at bounding box center [23, 320] width 8 height 5
click at [19, 156] on div at bounding box center [16, 161] width 11 height 11
click at [20, 161] on div at bounding box center [16, 161] width 11 height 11
click at [110, 252] on div "Shapes" at bounding box center [118, 320] width 16 height 5
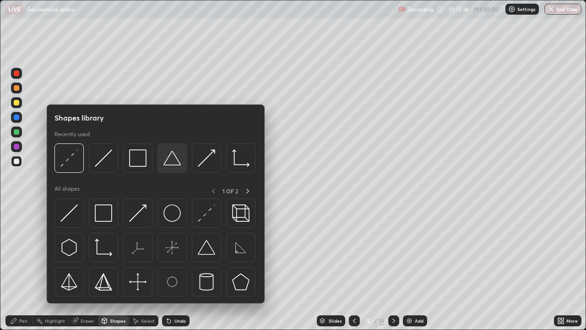
click at [174, 160] on img at bounding box center [171, 157] width 17 height 17
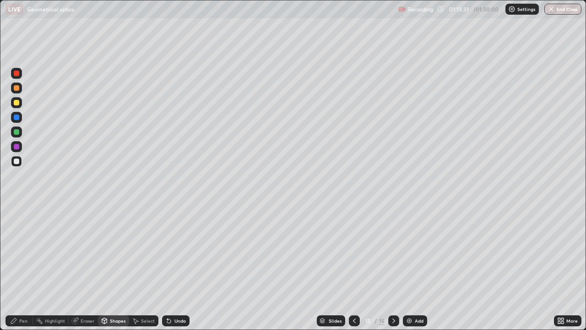
click at [118, 252] on div "Shapes" at bounding box center [118, 320] width 16 height 5
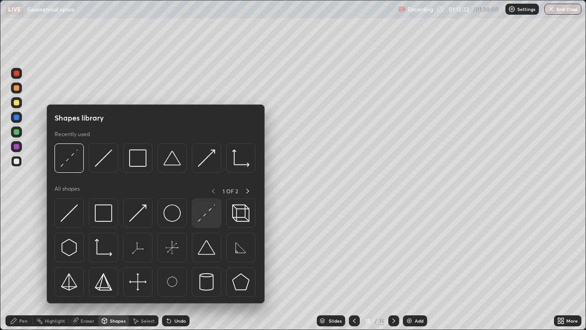
click at [209, 207] on img at bounding box center [206, 212] width 17 height 17
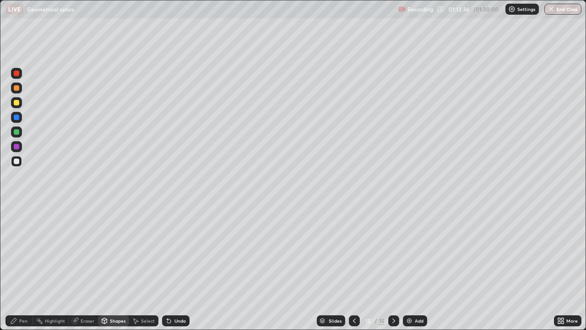
click at [22, 252] on div "Pen" at bounding box center [23, 320] width 8 height 5
click at [178, 252] on div "Undo" at bounding box center [179, 320] width 11 height 5
click at [17, 161] on div at bounding box center [16, 160] width 5 height 5
click at [179, 252] on div "Undo" at bounding box center [179, 320] width 11 height 5
click at [176, 252] on div "Undo" at bounding box center [175, 320] width 27 height 11
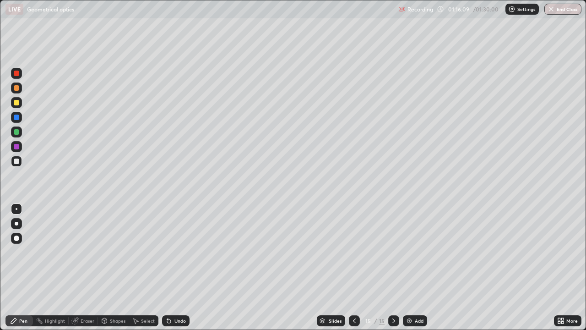
click at [175, 252] on div "Undo" at bounding box center [175, 320] width 27 height 11
click at [412, 252] on div "Add" at bounding box center [415, 320] width 24 height 11
click at [350, 252] on div at bounding box center [354, 320] width 11 height 11
click at [389, 252] on div at bounding box center [393, 320] width 11 height 11
click at [354, 252] on div at bounding box center [354, 320] width 11 height 11
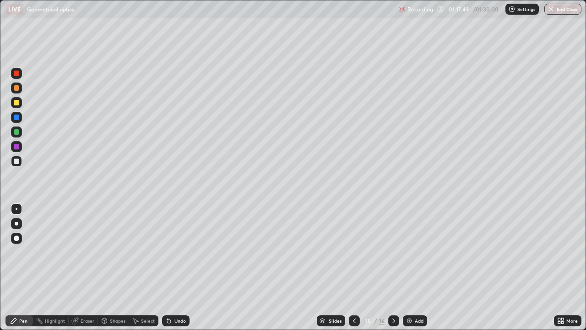
click at [388, 252] on div at bounding box center [393, 320] width 11 height 11
click at [172, 252] on div "Undo" at bounding box center [175, 320] width 27 height 11
click at [116, 252] on div "Shapes" at bounding box center [118, 320] width 16 height 5
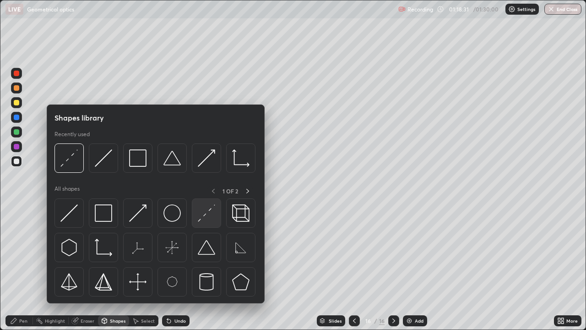
click at [206, 213] on img at bounding box center [206, 212] width 17 height 17
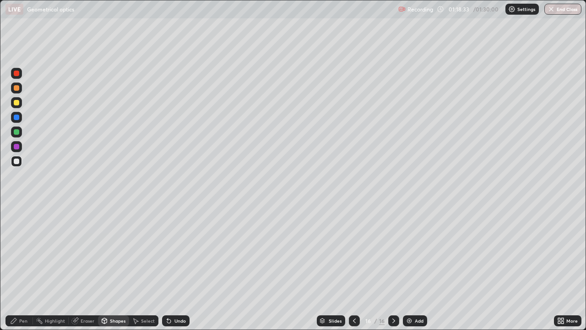
click at [22, 252] on div "Pen" at bounding box center [23, 320] width 8 height 5
click at [353, 252] on icon at bounding box center [354, 320] width 7 height 7
click at [393, 252] on icon at bounding box center [393, 320] width 3 height 5
click at [354, 252] on icon at bounding box center [354, 320] width 7 height 7
click at [180, 252] on div "Undo" at bounding box center [179, 320] width 11 height 5
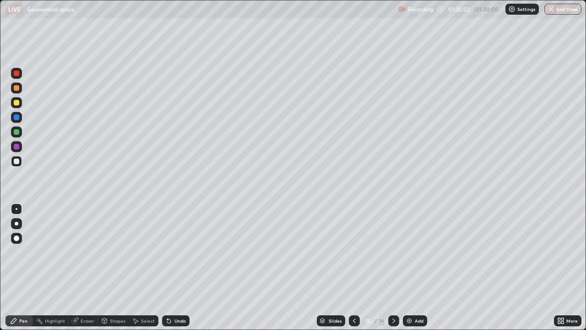
click at [176, 252] on div "Undo" at bounding box center [175, 320] width 27 height 11
click at [176, 252] on div "Undo" at bounding box center [173, 320] width 31 height 18
click at [392, 252] on icon at bounding box center [393, 320] width 7 height 7
click at [20, 162] on div at bounding box center [16, 161] width 11 height 11
click at [117, 252] on div "Shapes" at bounding box center [118, 320] width 16 height 5
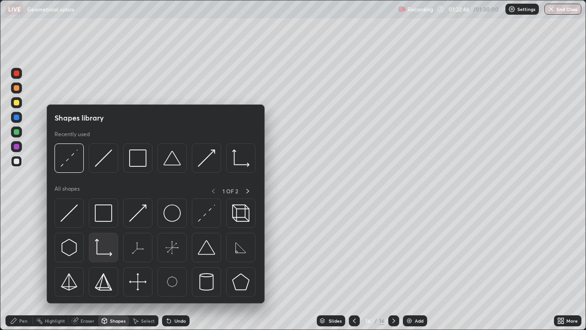
click at [102, 246] on img at bounding box center [103, 246] width 17 height 17
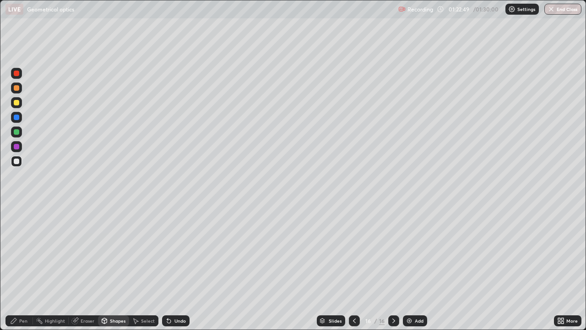
click at [25, 252] on div "Pen" at bounding box center [23, 320] width 8 height 5
click at [184, 252] on div "Undo" at bounding box center [179, 320] width 11 height 5
click at [117, 252] on div "Shapes" at bounding box center [118, 320] width 16 height 5
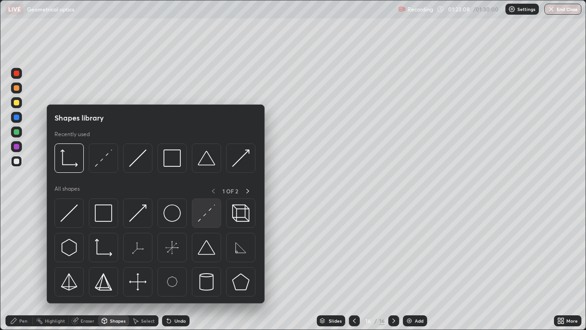
click at [204, 216] on img at bounding box center [206, 212] width 17 height 17
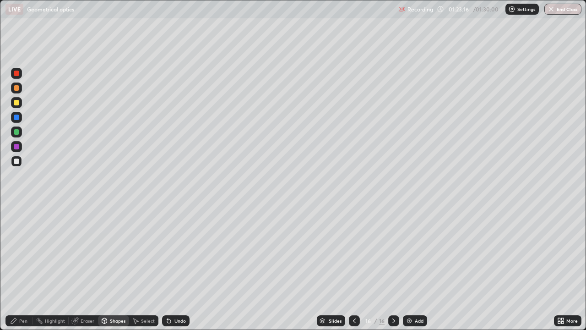
click at [24, 252] on div "Pen" at bounding box center [23, 320] width 8 height 5
click at [24, 252] on div "Pen" at bounding box center [18, 320] width 27 height 11
click at [19, 104] on div at bounding box center [16, 102] width 11 height 11
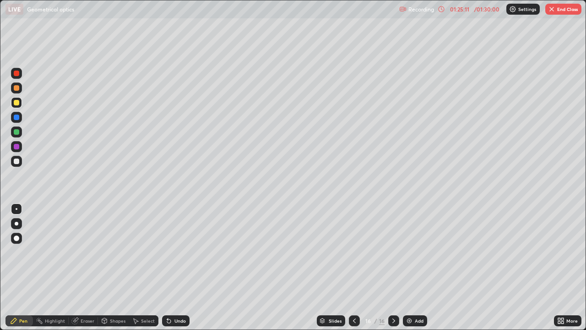
click at [117, 252] on div "Shapes" at bounding box center [118, 320] width 16 height 5
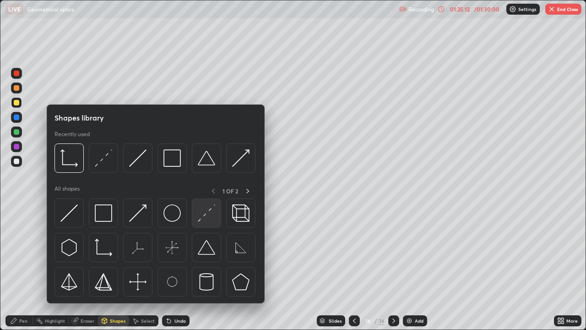
click at [208, 213] on img at bounding box center [206, 212] width 17 height 17
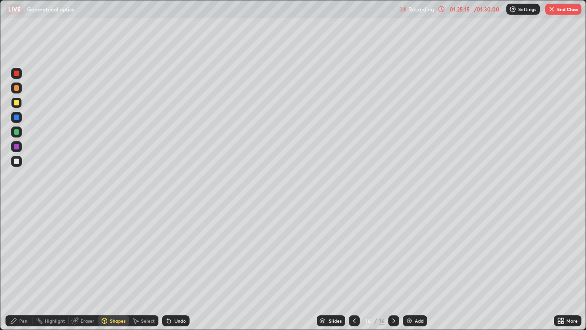
click at [27, 252] on div "Pen" at bounding box center [18, 320] width 27 height 11
click at [179, 252] on div "Undo" at bounding box center [179, 320] width 11 height 5
click at [406, 252] on img at bounding box center [409, 320] width 7 height 7
click at [353, 252] on icon at bounding box center [354, 320] width 7 height 7
click at [396, 252] on div at bounding box center [393, 320] width 11 height 11
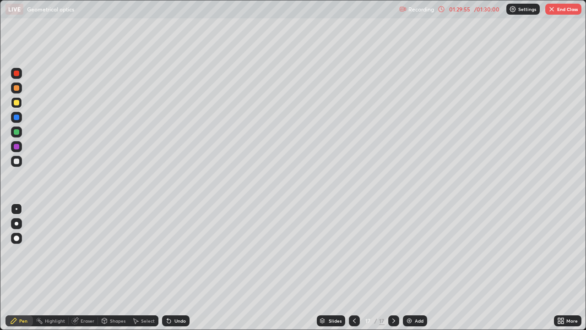
click at [20, 163] on div at bounding box center [16, 161] width 11 height 11
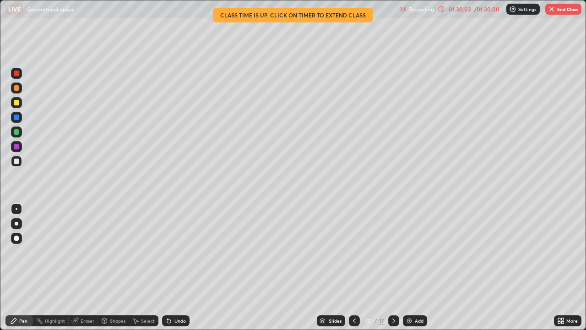
click at [466, 10] on div "01:30:03" at bounding box center [460, 8] width 26 height 5
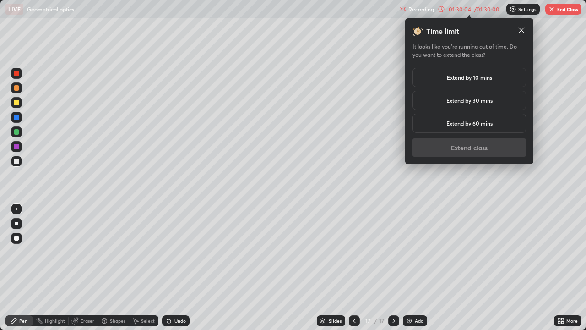
click at [471, 78] on h5 "Extend by 10 mins" at bounding box center [469, 77] width 45 height 8
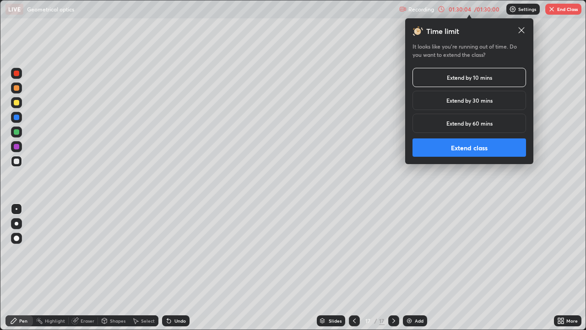
click at [466, 146] on button "Extend class" at bounding box center [469, 147] width 114 height 18
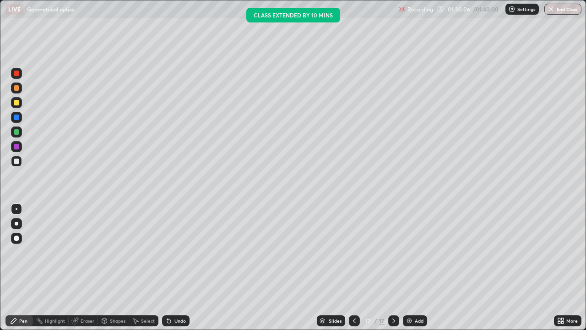
click at [113, 252] on div "Shapes" at bounding box center [118, 320] width 16 height 5
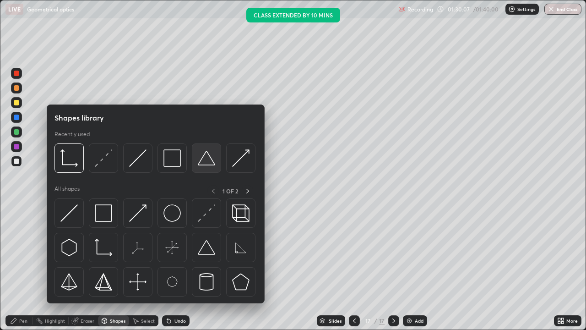
click at [209, 163] on img at bounding box center [206, 157] width 17 height 17
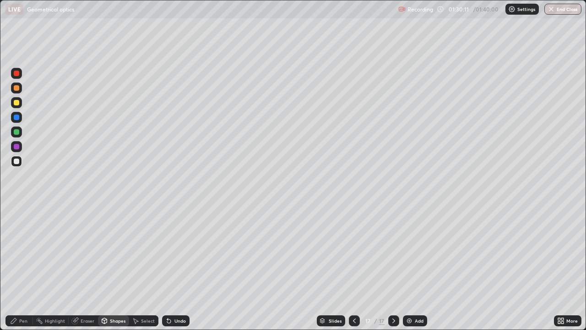
click at [26, 252] on div "Pen" at bounding box center [23, 320] width 8 height 5
click at [123, 252] on div "Shapes" at bounding box center [118, 320] width 16 height 5
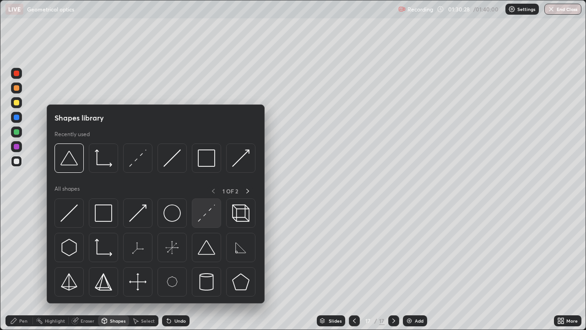
click at [206, 221] on img at bounding box center [206, 212] width 17 height 17
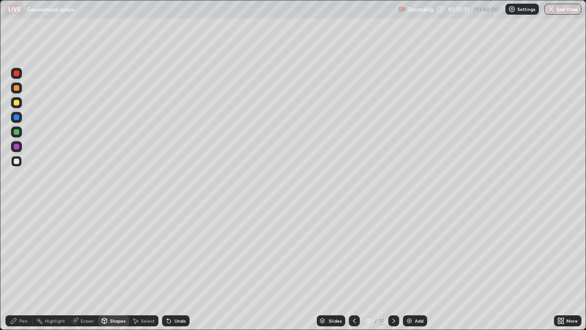
click at [114, 252] on div "Shapes" at bounding box center [113, 320] width 31 height 11
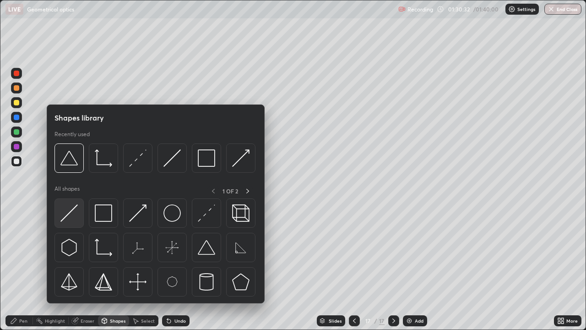
click at [74, 214] on img at bounding box center [68, 212] width 17 height 17
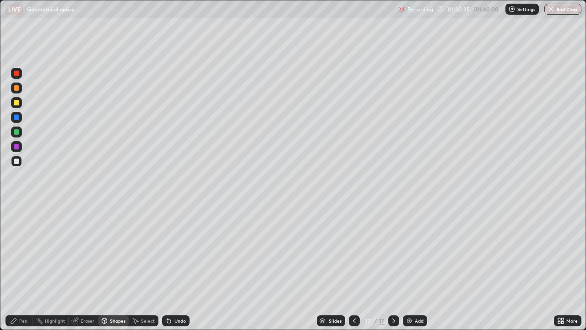
click at [27, 252] on div "Pen" at bounding box center [18, 320] width 27 height 11
click at [19, 162] on div at bounding box center [16, 160] width 5 height 5
click at [22, 162] on div at bounding box center [16, 161] width 11 height 11
click at [179, 252] on div "Undo" at bounding box center [179, 320] width 11 height 5
click at [88, 252] on div "Eraser" at bounding box center [88, 320] width 14 height 5
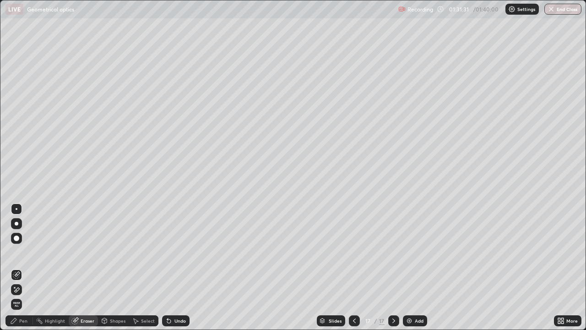
click at [29, 252] on div "Pen" at bounding box center [18, 320] width 27 height 11
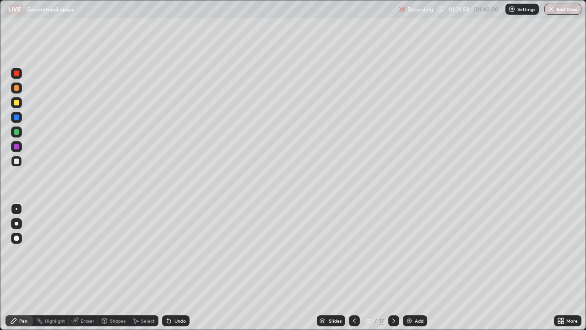
click at [179, 252] on div "Undo" at bounding box center [179, 320] width 11 height 5
click at [559, 11] on button "End Class" at bounding box center [562, 9] width 37 height 11
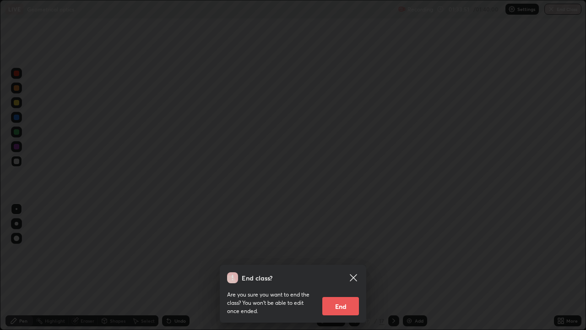
click at [345, 252] on button "End" at bounding box center [340, 306] width 37 height 18
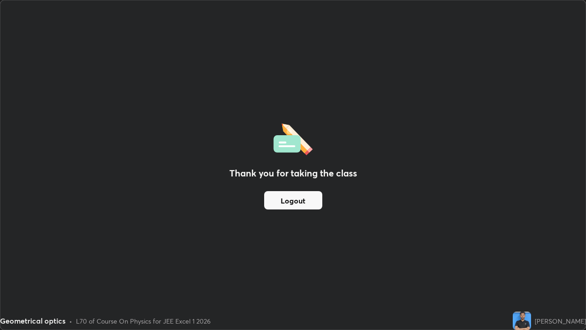
click at [300, 200] on button "Logout" at bounding box center [293, 200] width 58 height 18
